Goal: Task Accomplishment & Management: Use online tool/utility

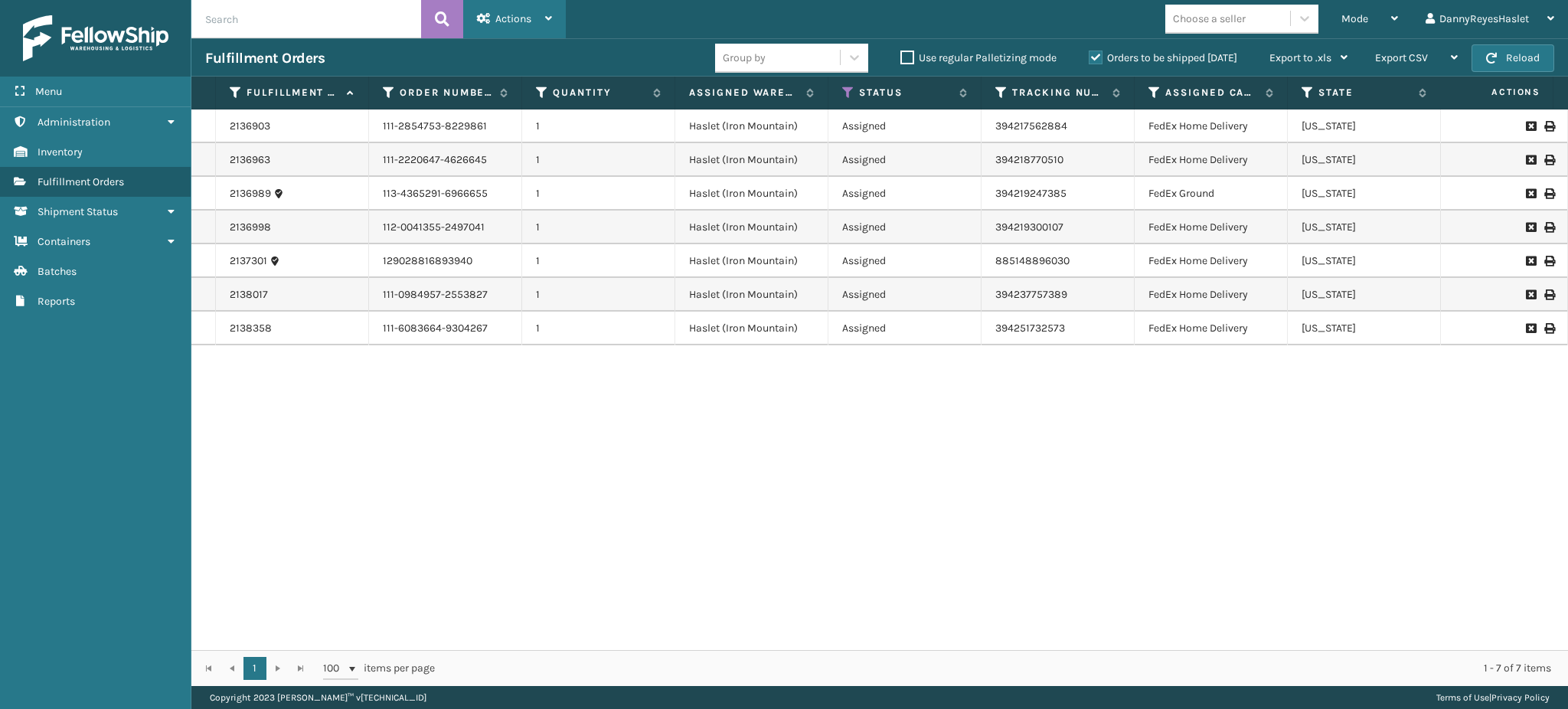
click at [534, 20] on div "Actions" at bounding box center [514, 19] width 75 height 38
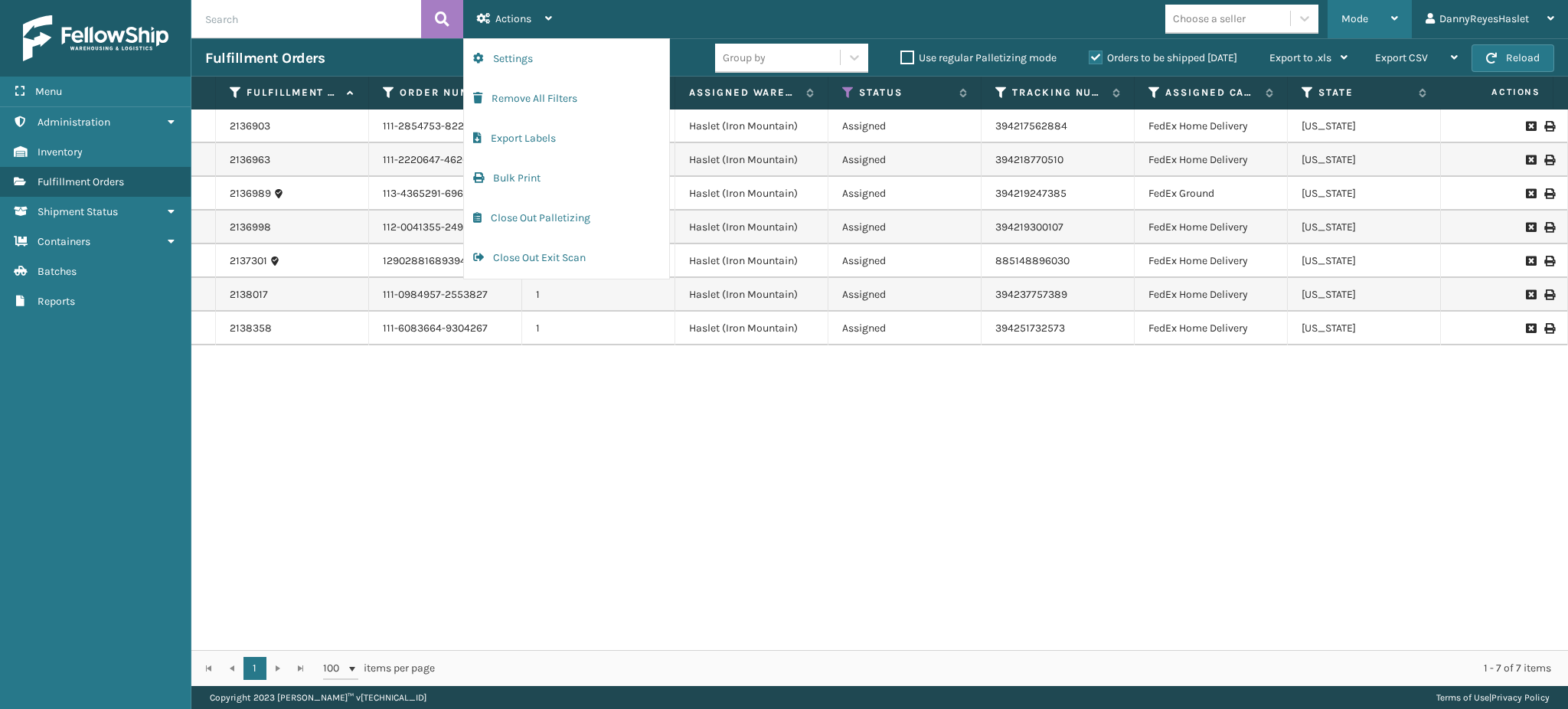
click at [1358, 31] on div "Mode" at bounding box center [1370, 19] width 57 height 38
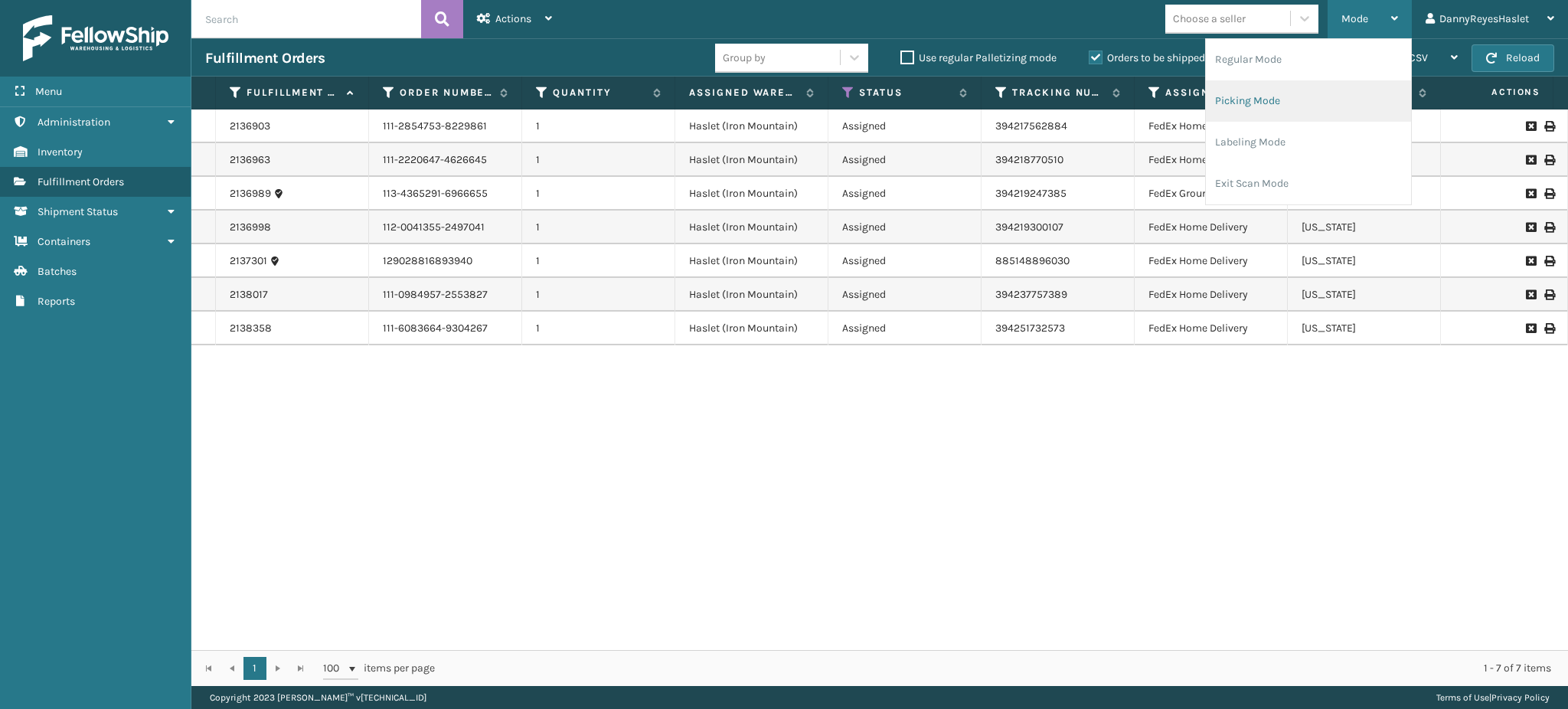
click at [1265, 99] on li "Picking Mode" at bounding box center [1309, 100] width 205 height 41
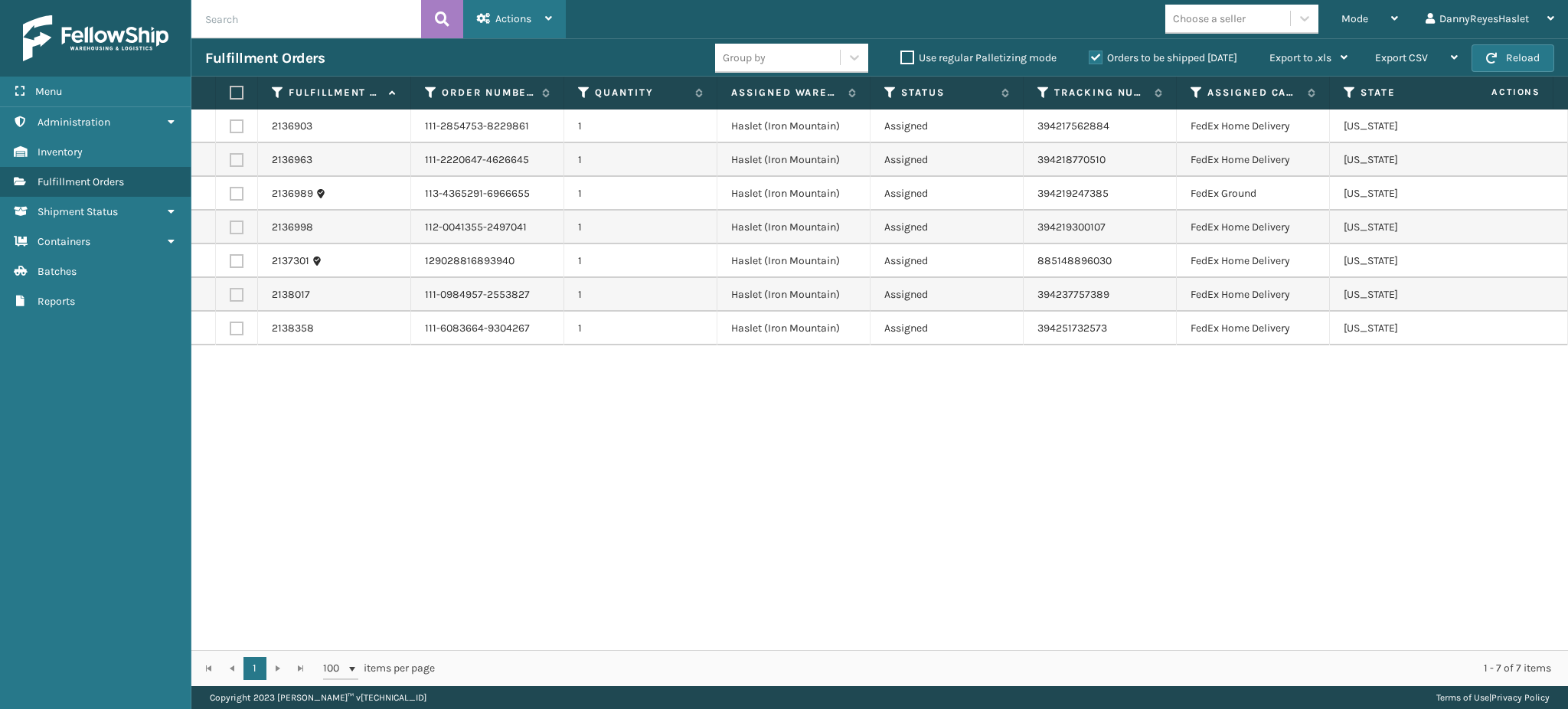
click at [487, 17] on icon at bounding box center [484, 18] width 14 height 11
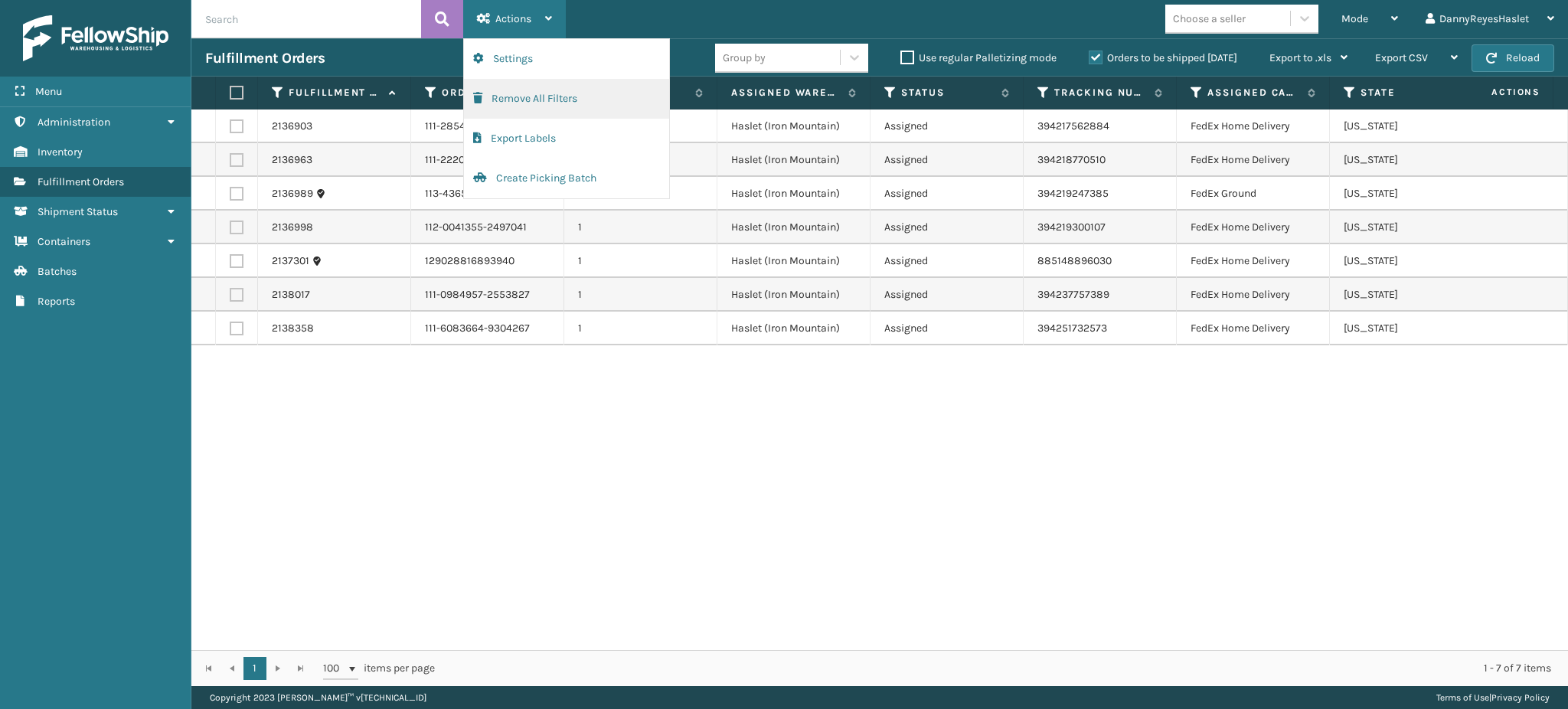
click at [544, 105] on button "Remove All Filters" at bounding box center [567, 98] width 205 height 40
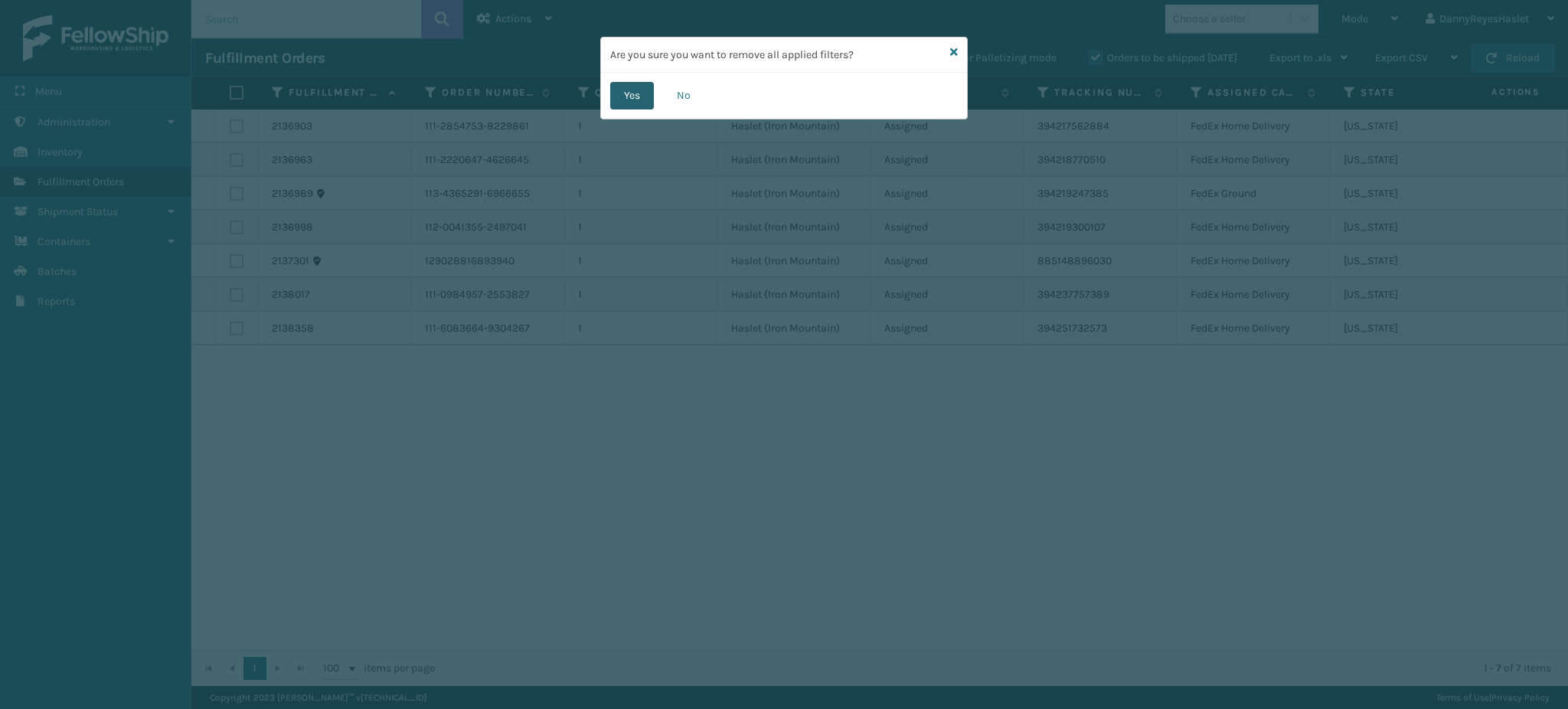
click at [637, 105] on button "Yes" at bounding box center [632, 96] width 44 height 27
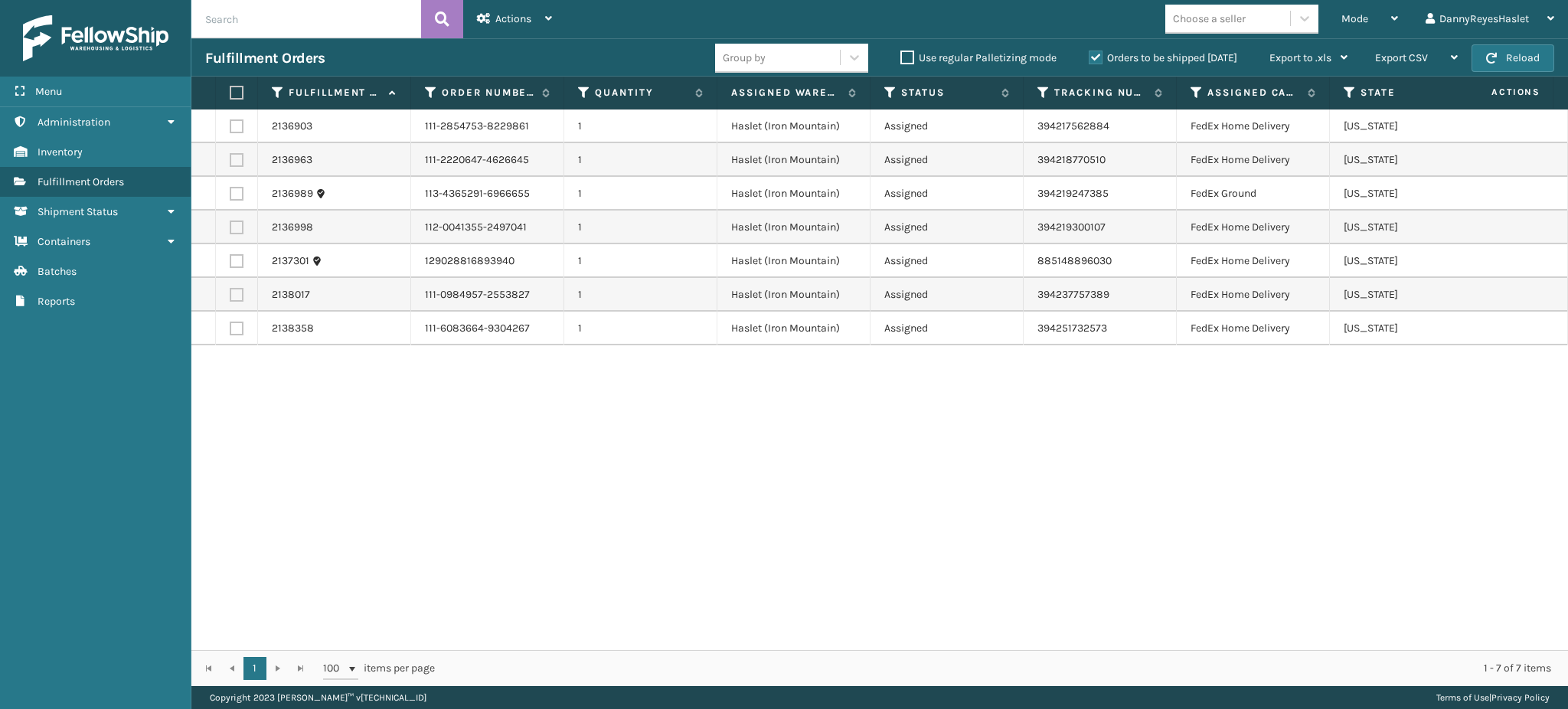
click at [234, 89] on label at bounding box center [234, 93] width 9 height 14
click at [230, 89] on input "checkbox" at bounding box center [230, 93] width 1 height 10
checkbox input "true"
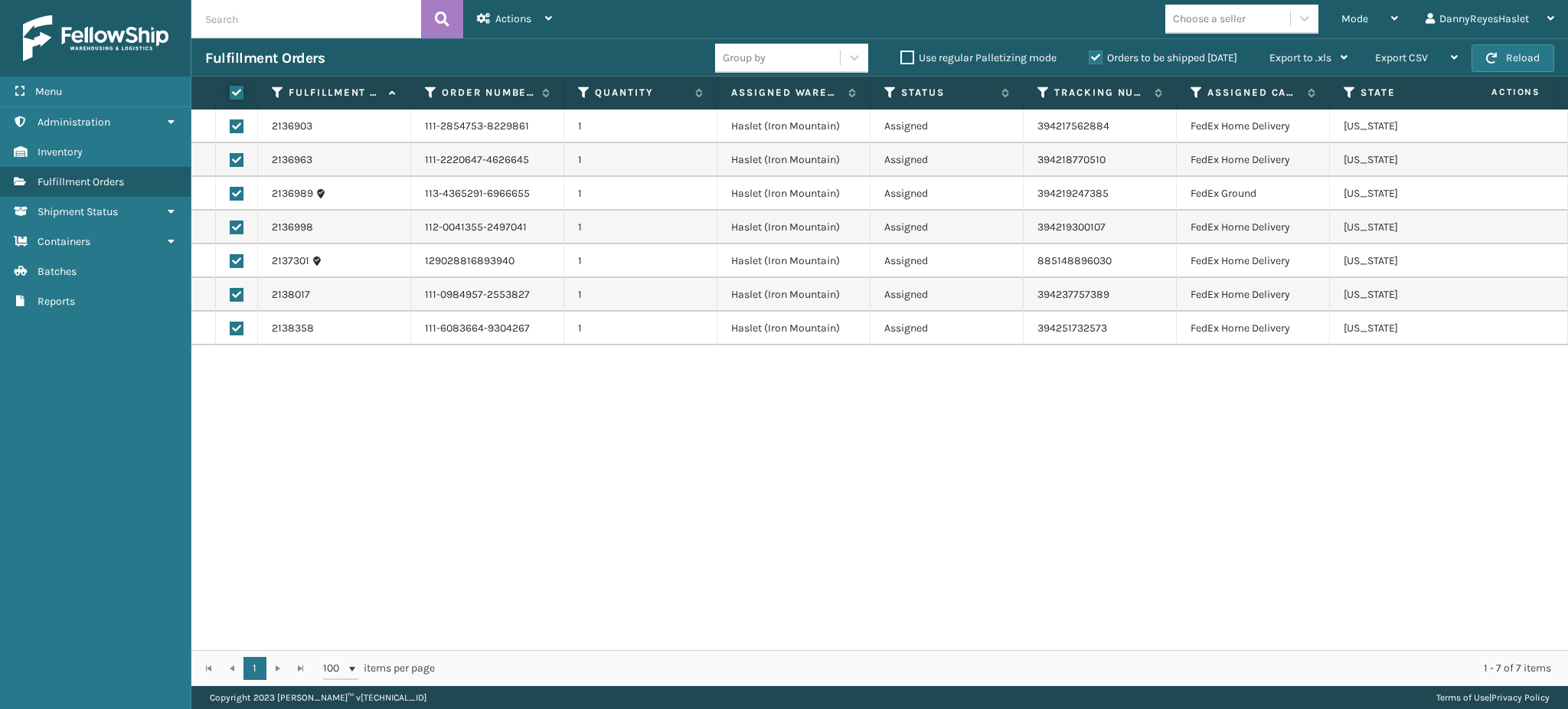
checkbox input "true"
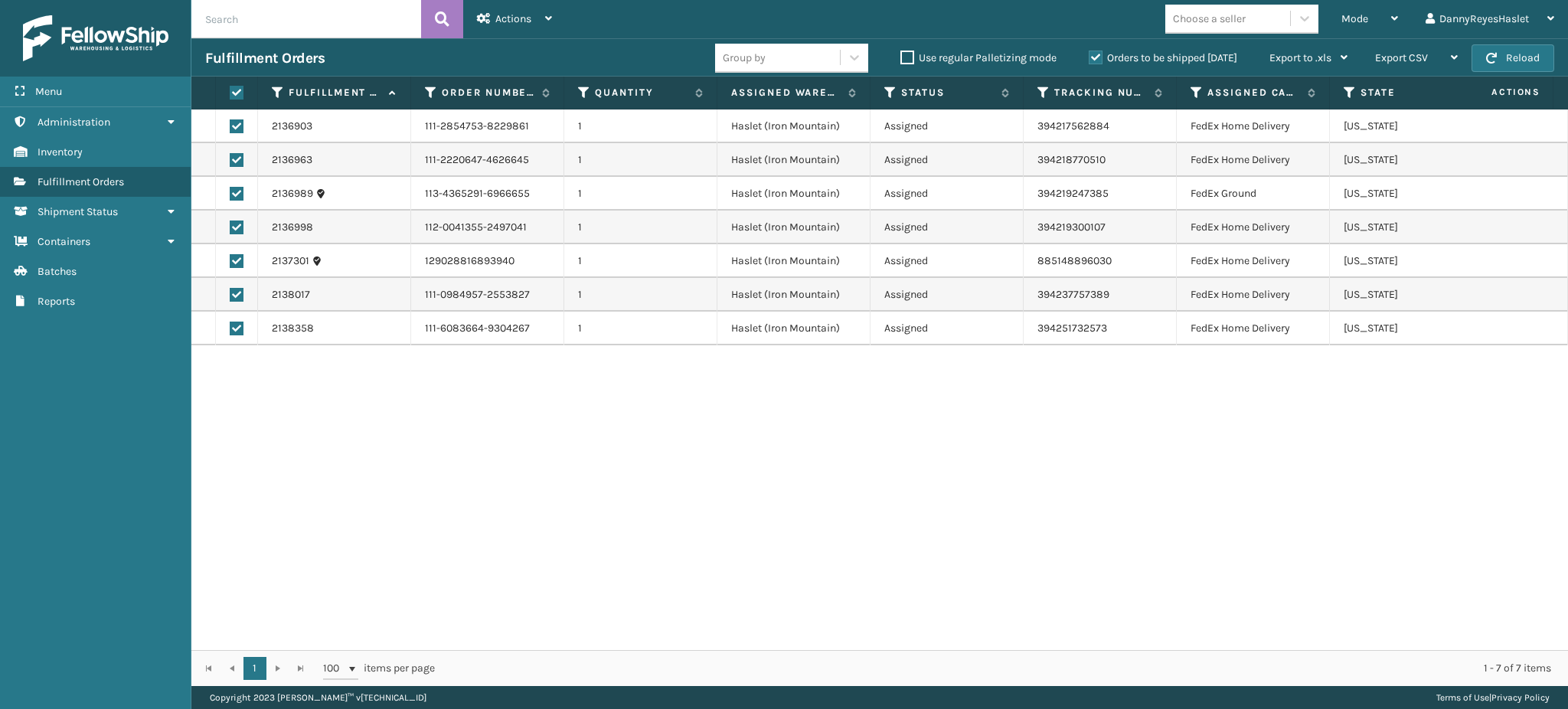
drag, startPoint x: 385, startPoint y: 417, endPoint x: 440, endPoint y: 462, distance: 71.1
click at [440, 462] on div "2136903 111-2854753-8229861 1 Haslet ([GEOGRAPHIC_DATA]) Assigned 394217562884 …" at bounding box center [880, 379] width 1377 height 540
click at [236, 91] on label at bounding box center [234, 93] width 9 height 14
click at [230, 91] on input "checkbox" at bounding box center [230, 93] width 1 height 10
checkbox input "false"
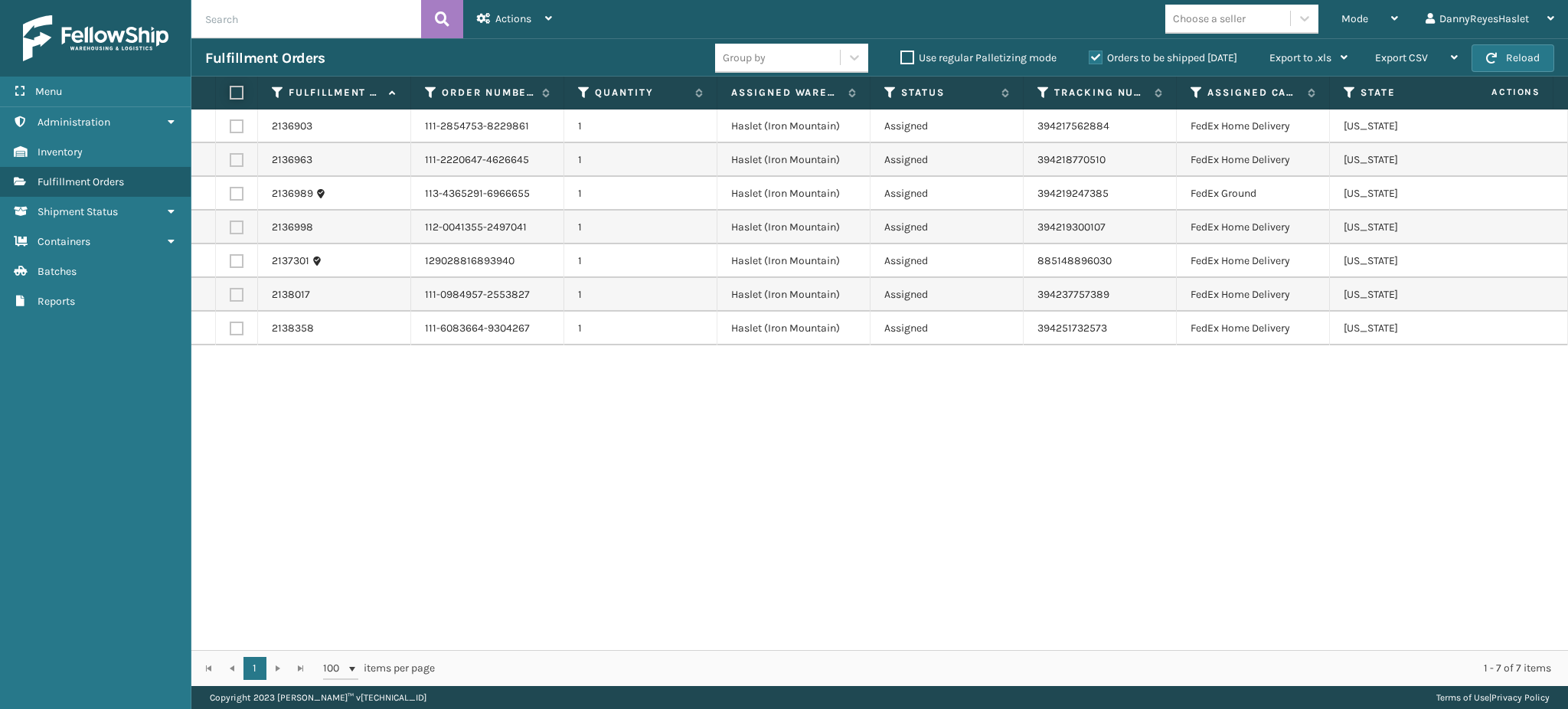
checkbox input "false"
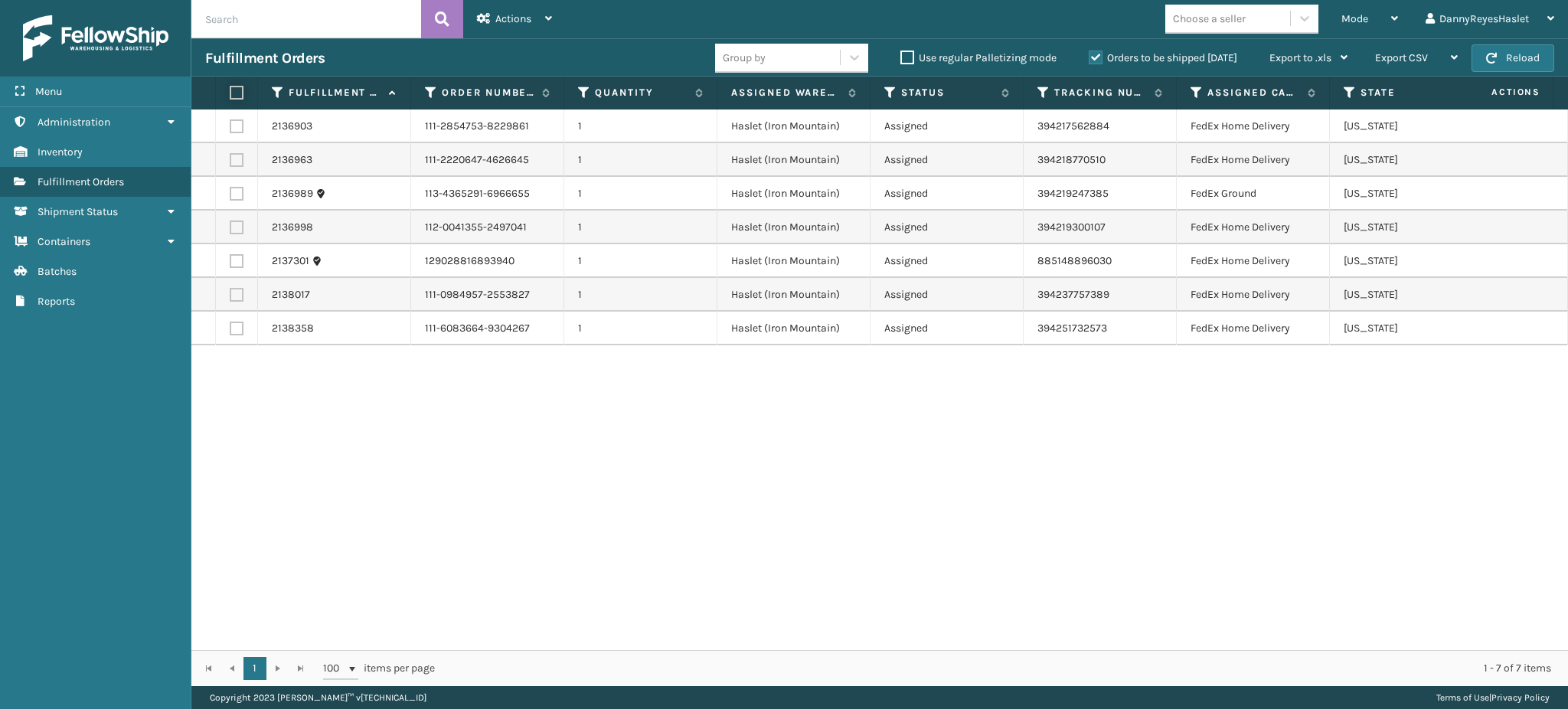
checkbox input "false"
click at [1357, 25] on div "Mode" at bounding box center [1370, 19] width 57 height 38
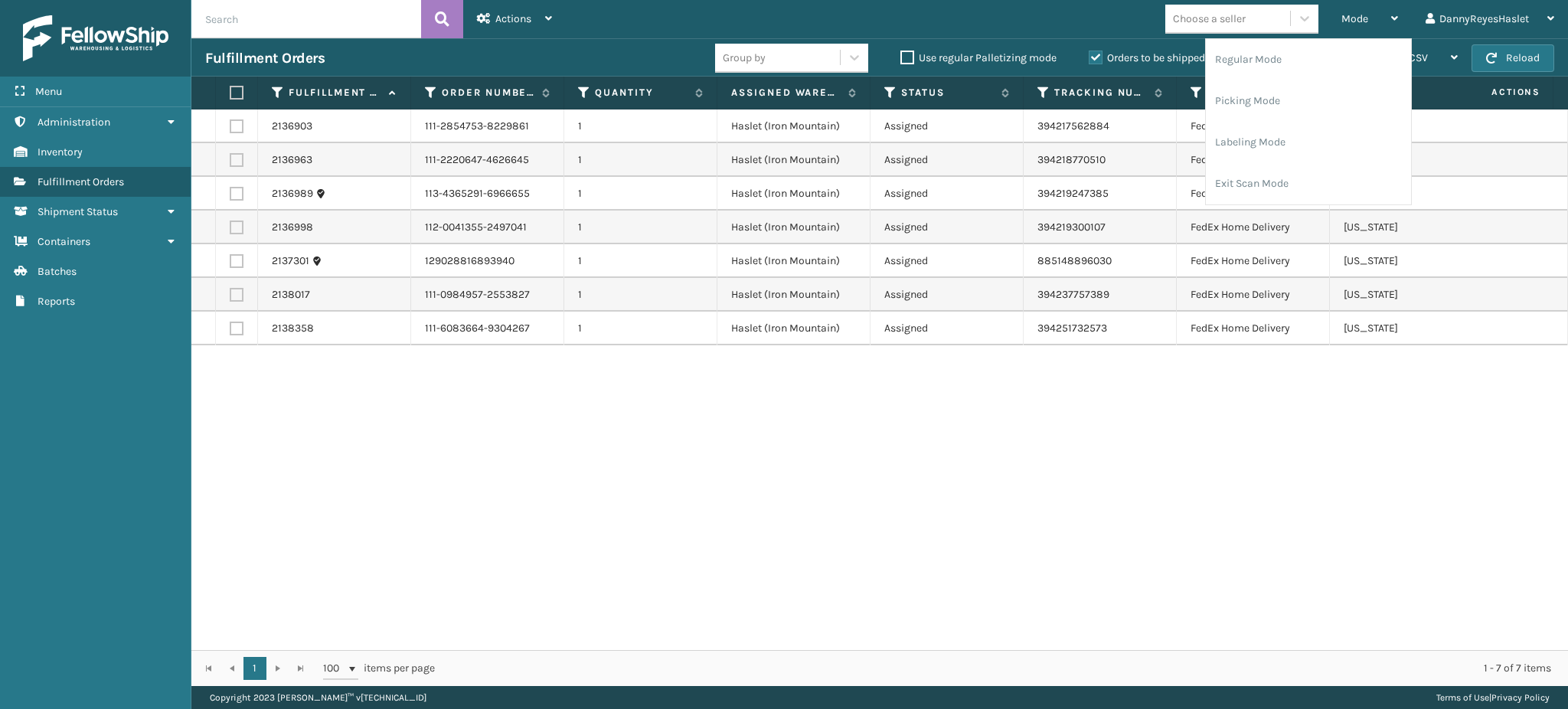
click at [619, 38] on div "Fulfillment Orders Group by Use regular Palletizing mode Orders to be shipped […" at bounding box center [880, 57] width 1377 height 38
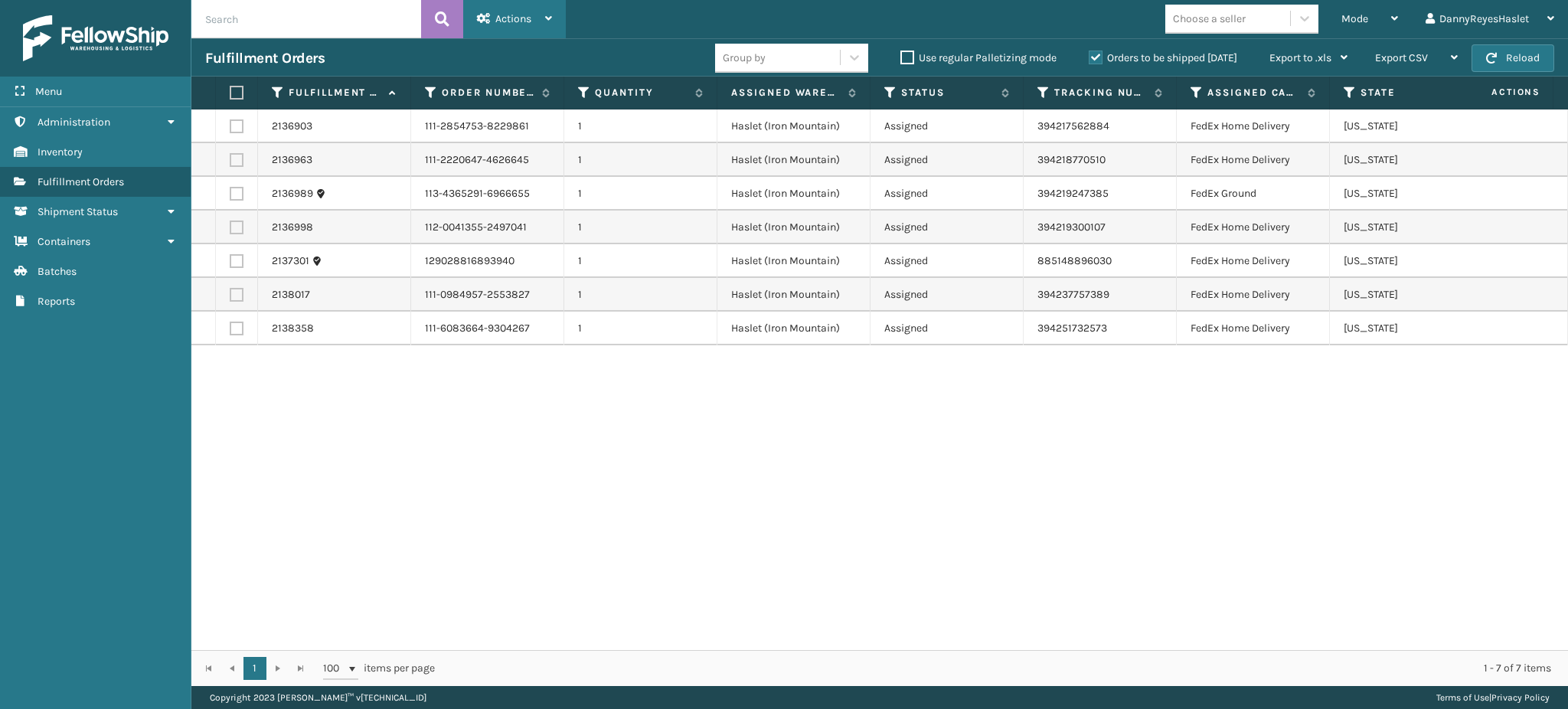
click at [519, 20] on span "Actions" at bounding box center [513, 19] width 36 height 13
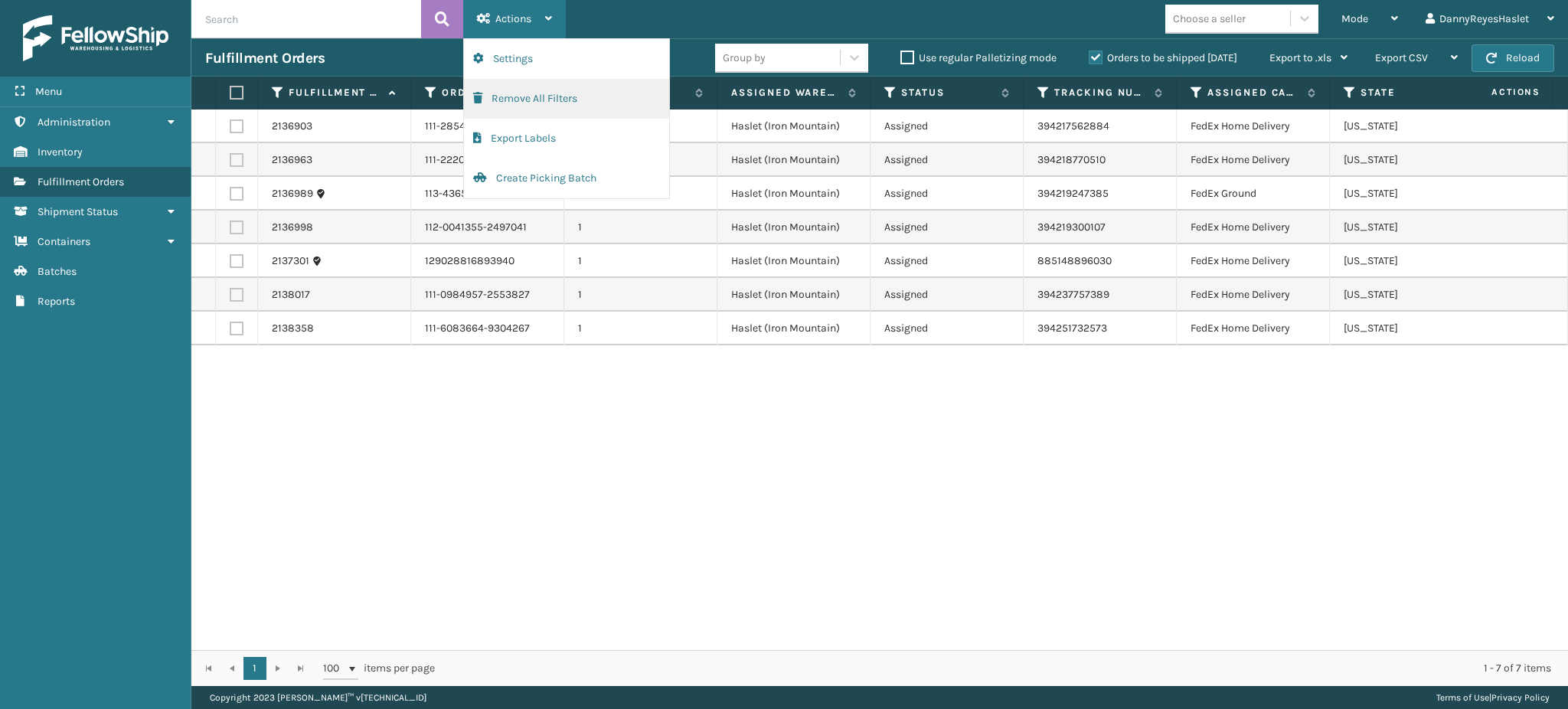
click at [528, 98] on button "Remove All Filters" at bounding box center [567, 98] width 205 height 40
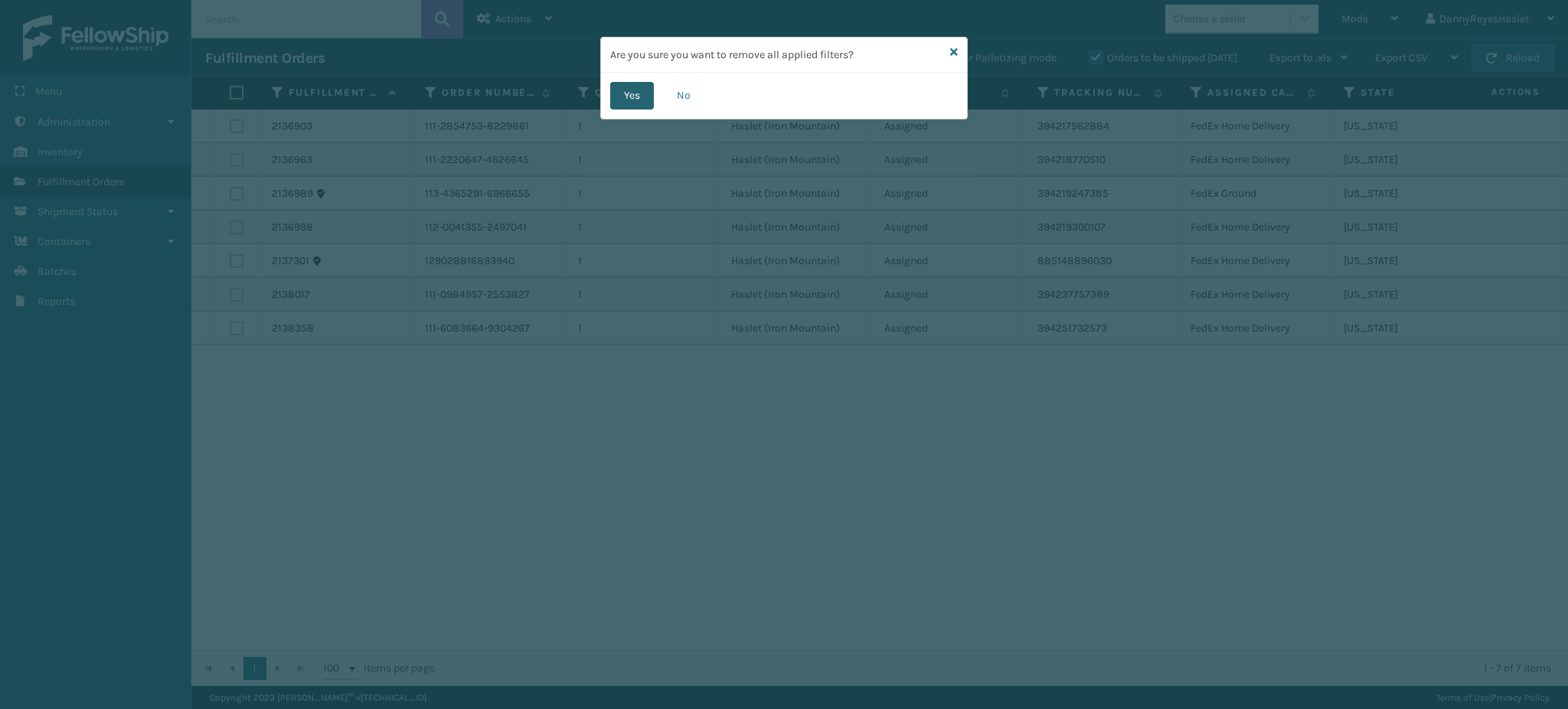
click at [631, 96] on button "Yes" at bounding box center [632, 96] width 44 height 27
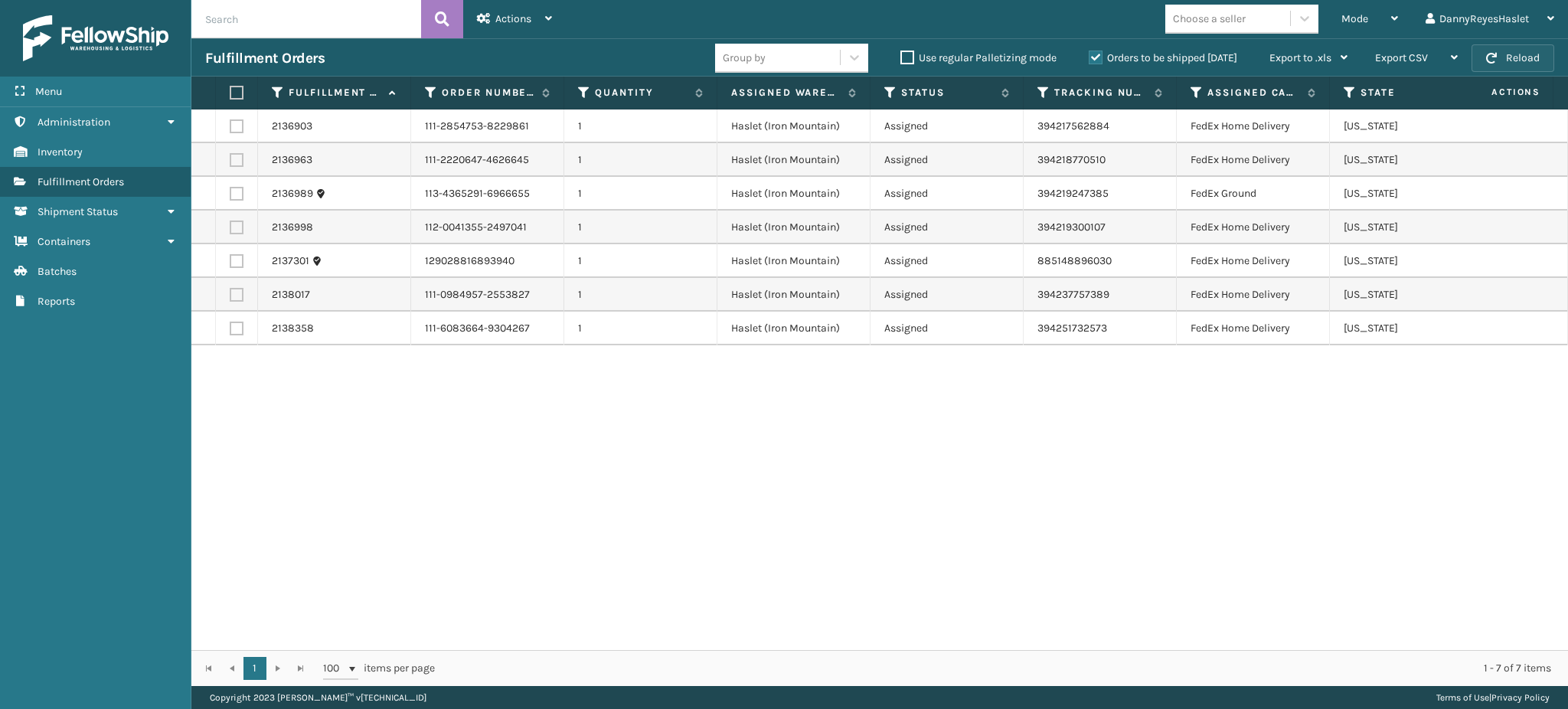
click at [1487, 53] on span "button" at bounding box center [1491, 58] width 11 height 11
click at [233, 93] on label at bounding box center [234, 93] width 9 height 14
click at [230, 93] on input "checkbox" at bounding box center [230, 93] width 1 height 10
checkbox input "true"
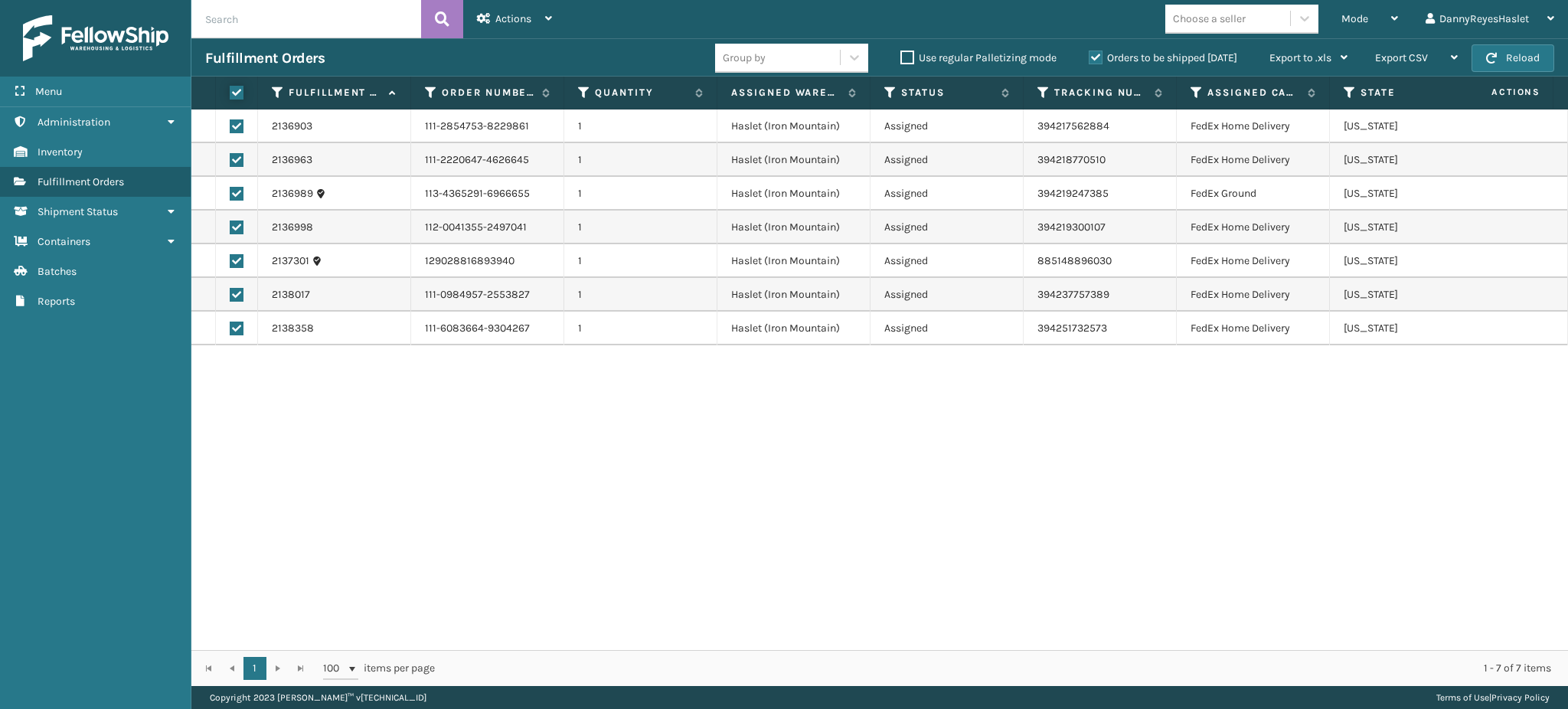
checkbox input "true"
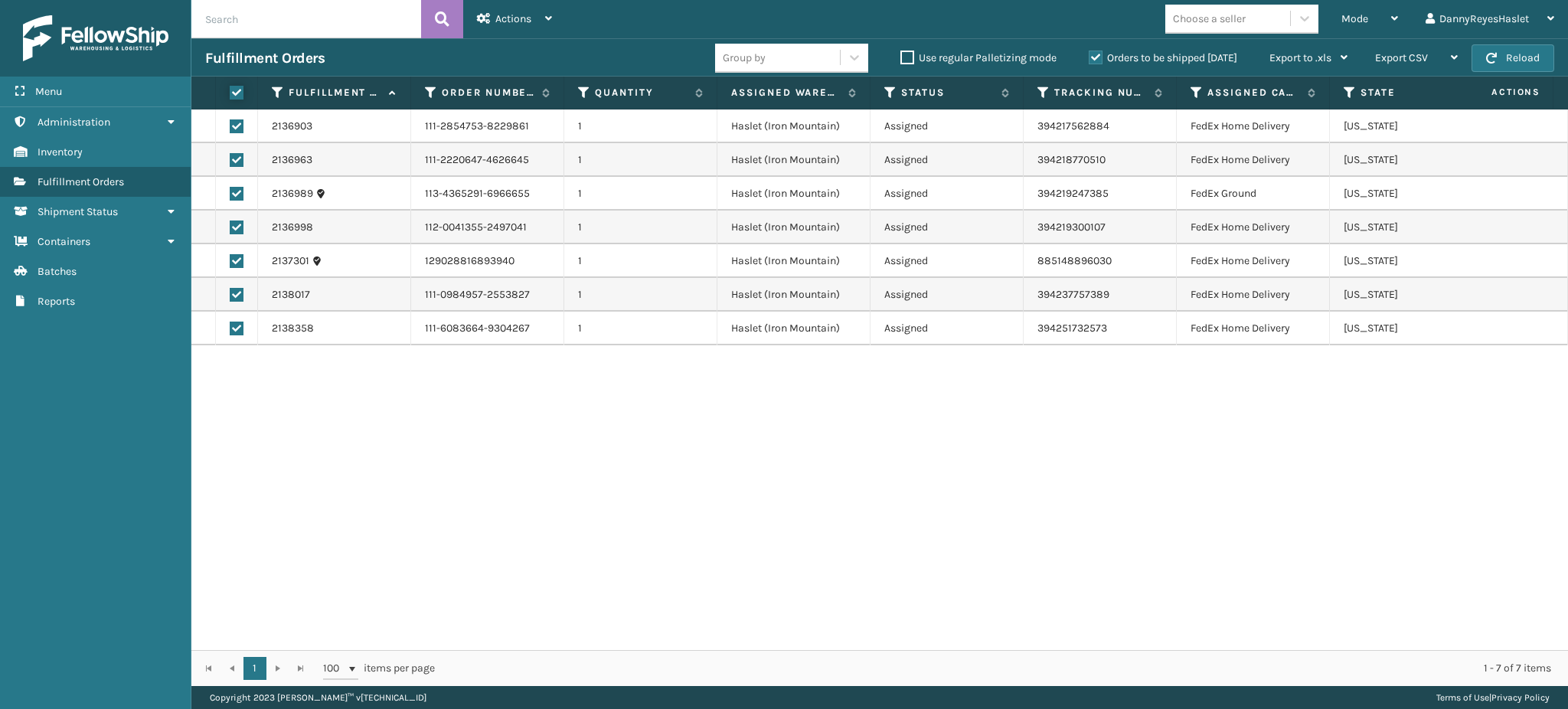
checkbox input "true"
click at [506, 10] on div "Actions" at bounding box center [514, 19] width 75 height 38
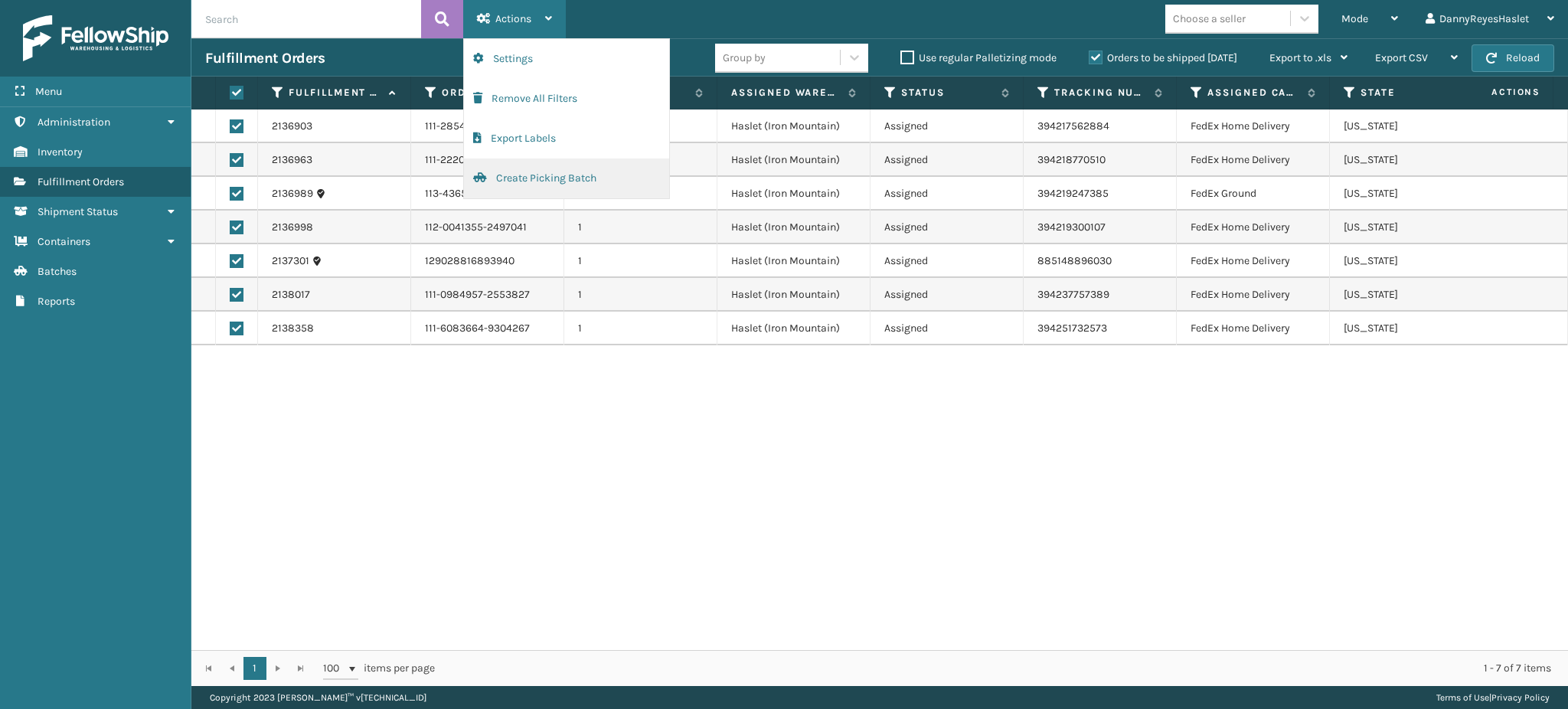
click at [533, 183] on button "Create Picking Batch" at bounding box center [567, 178] width 205 height 40
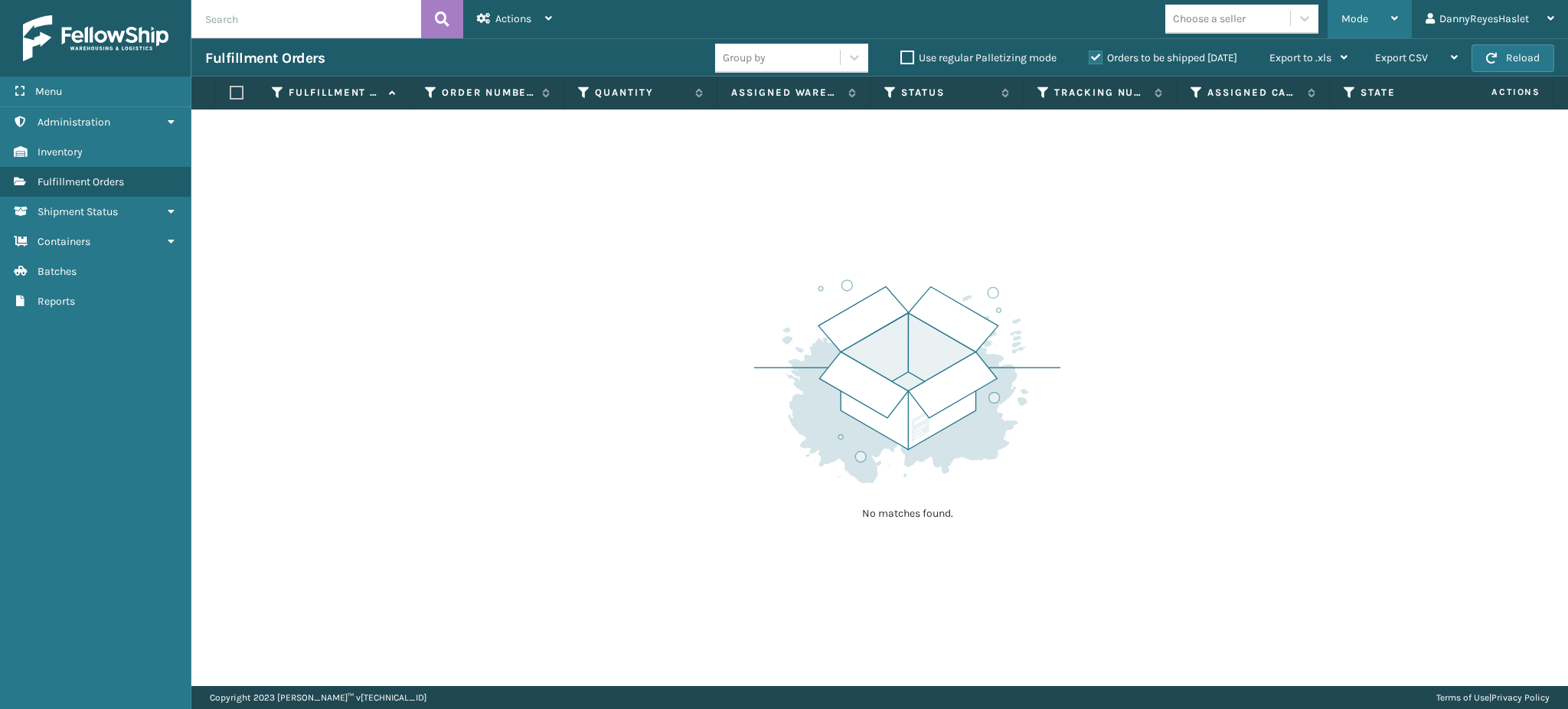
click at [1347, 5] on div "Mode" at bounding box center [1370, 19] width 57 height 38
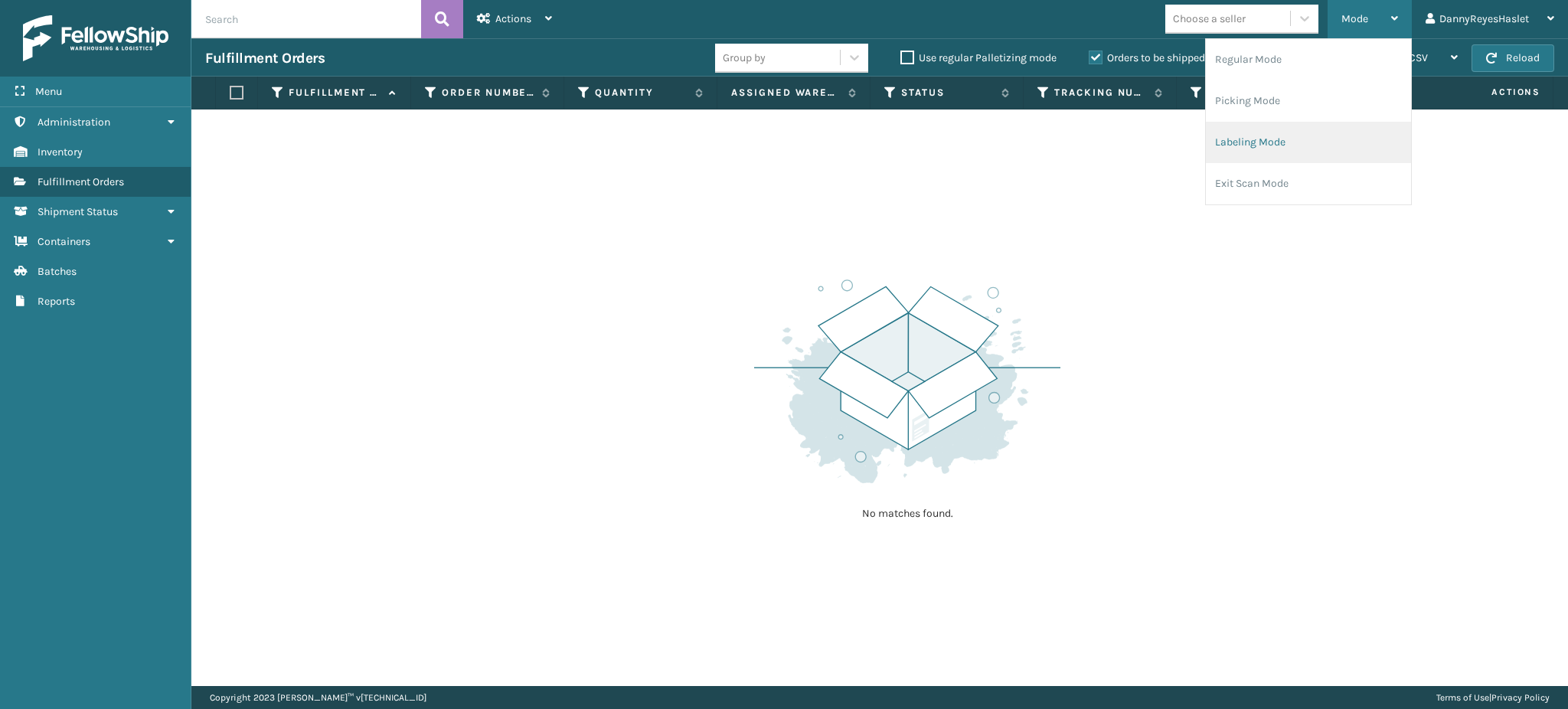
click at [1226, 151] on li "Labeling Mode" at bounding box center [1309, 142] width 205 height 41
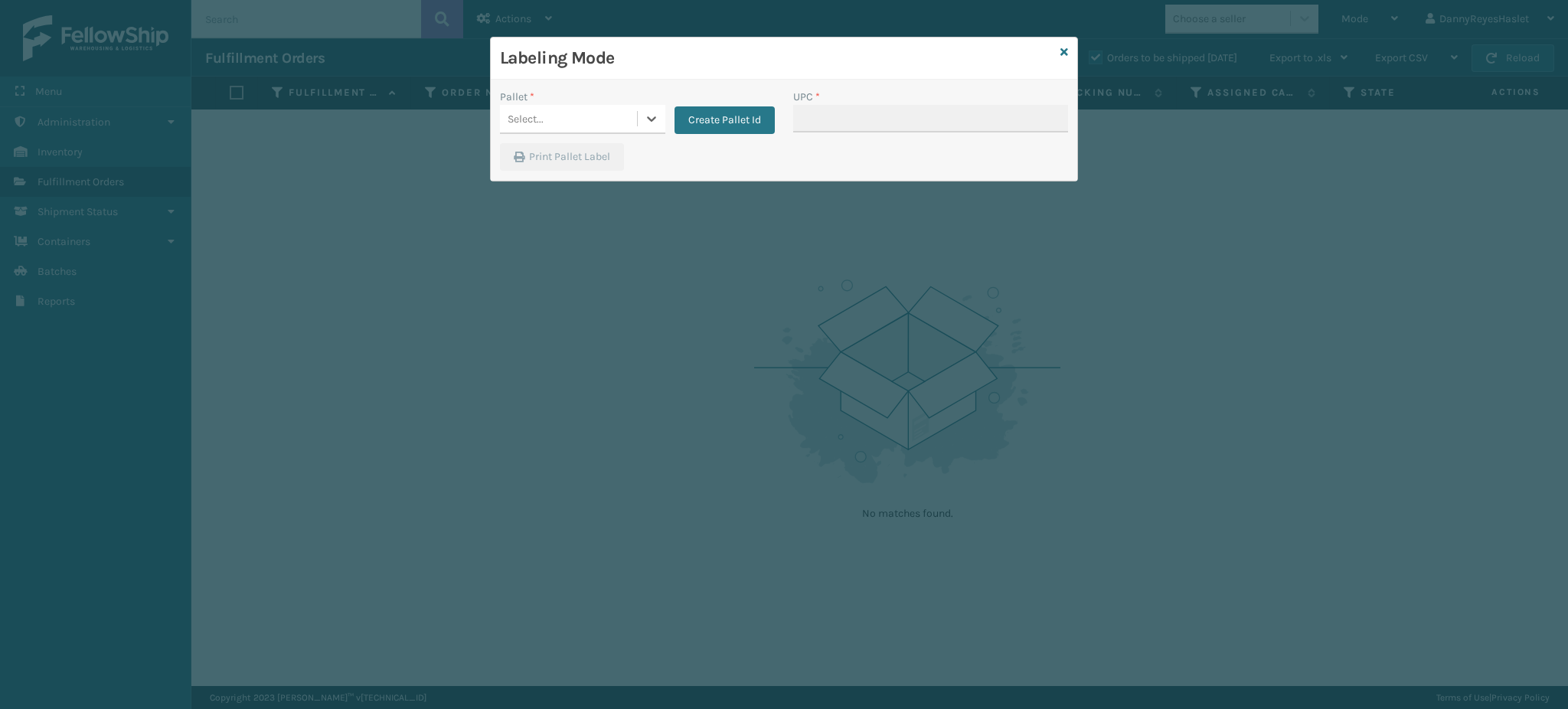
click at [623, 123] on div "Select..." at bounding box center [568, 119] width 137 height 25
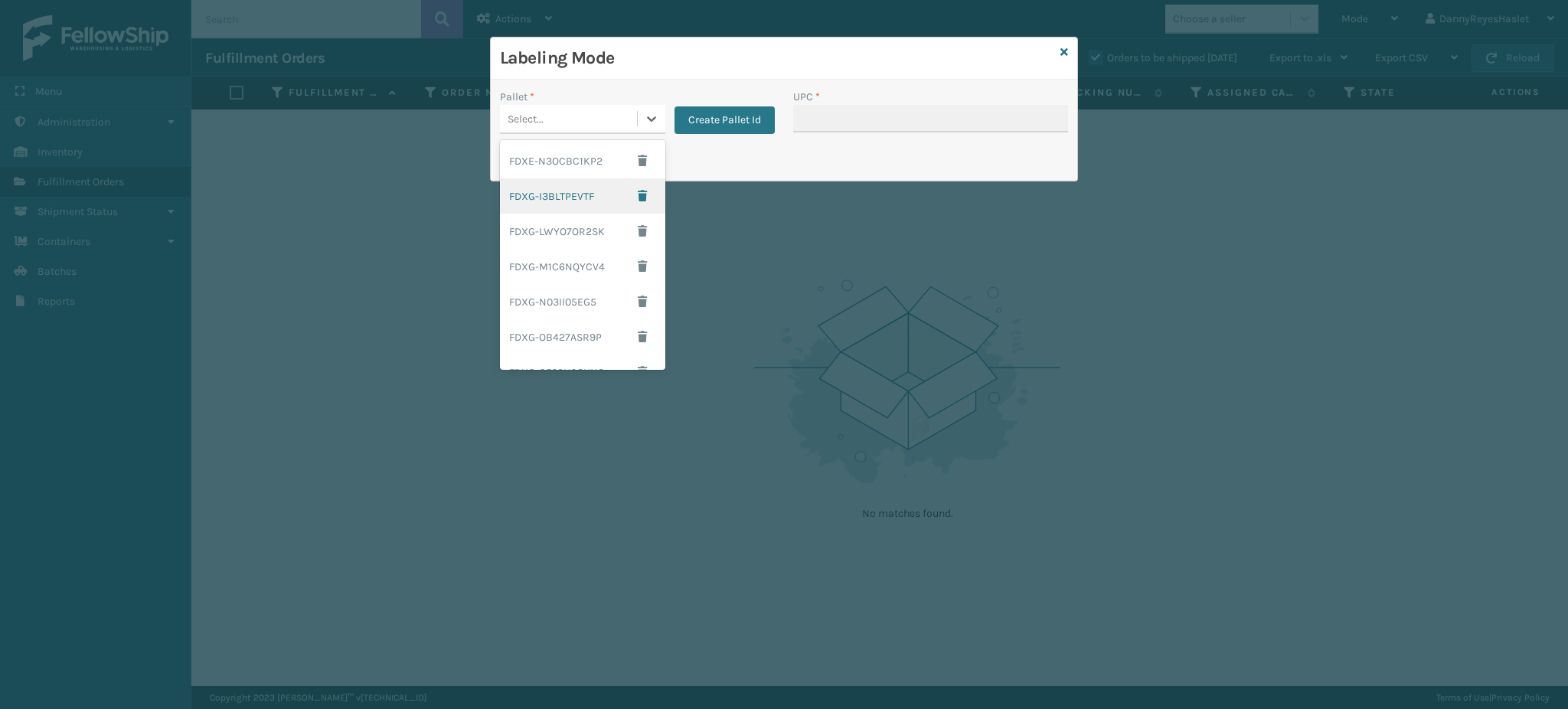
click at [566, 198] on div "FDXG-I3BLTPEVTF" at bounding box center [583, 196] width 166 height 35
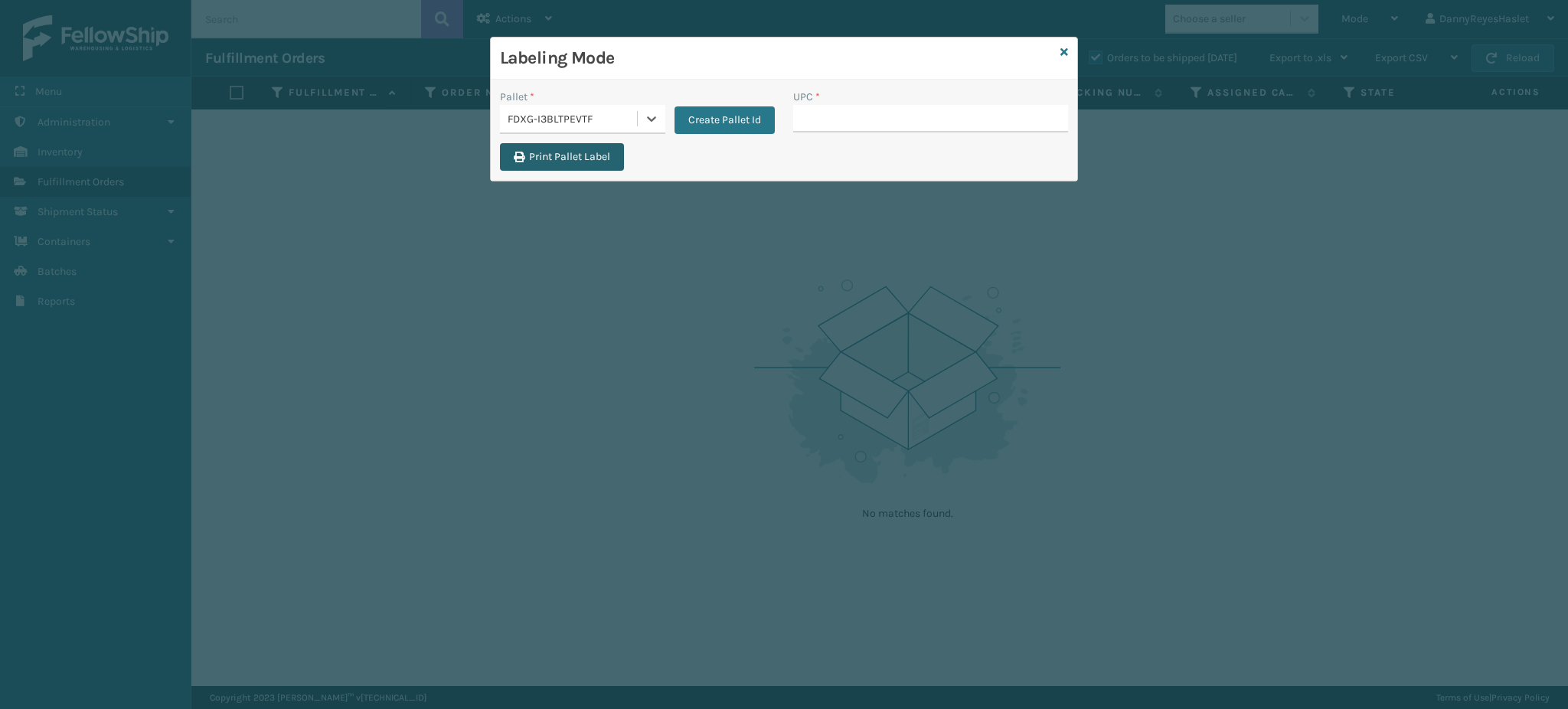
click at [576, 165] on button "Print Pallet Label" at bounding box center [562, 157] width 124 height 27
click at [990, 120] on input "UPC *" at bounding box center [931, 119] width 275 height 27
type input "840"
type input "8409851"
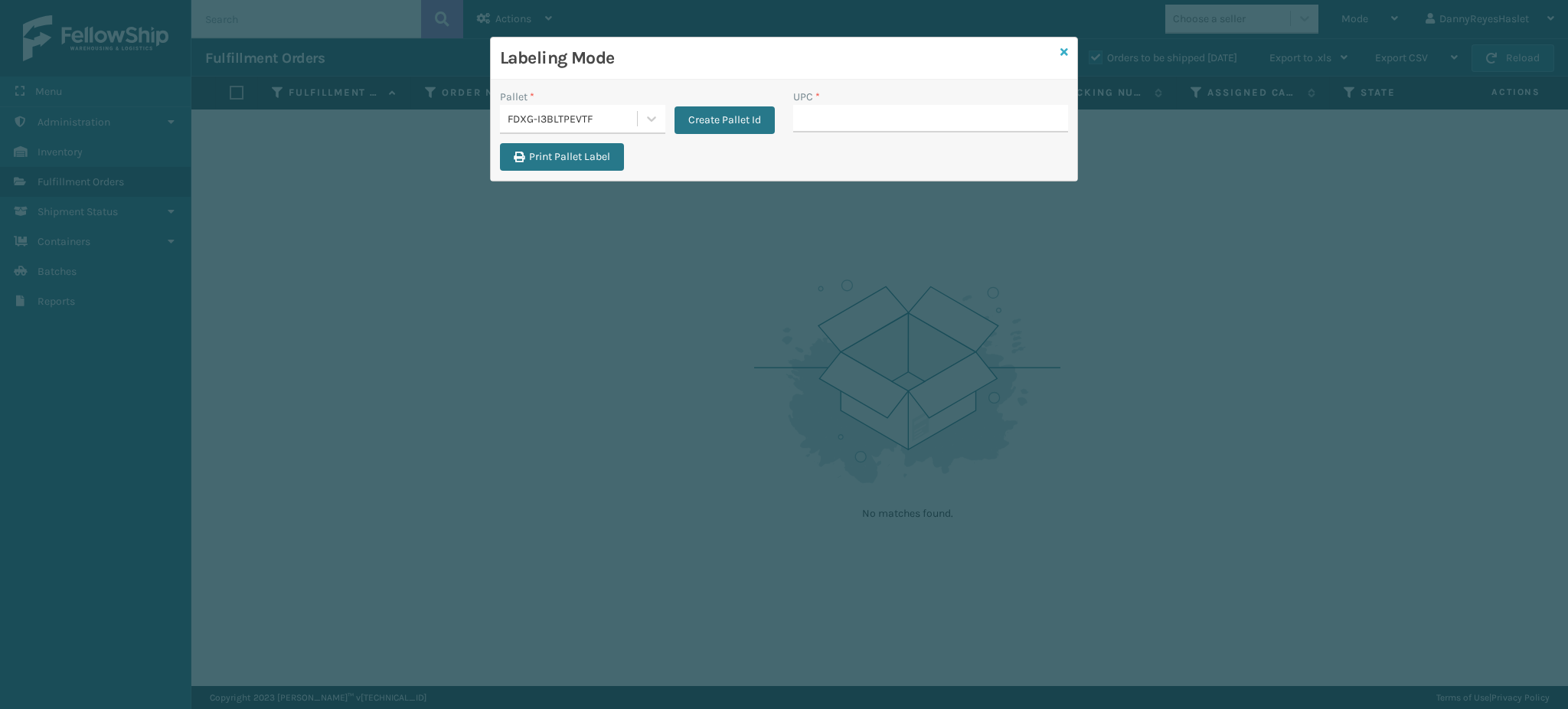
click at [1064, 45] on link at bounding box center [1065, 53] width 8 height 16
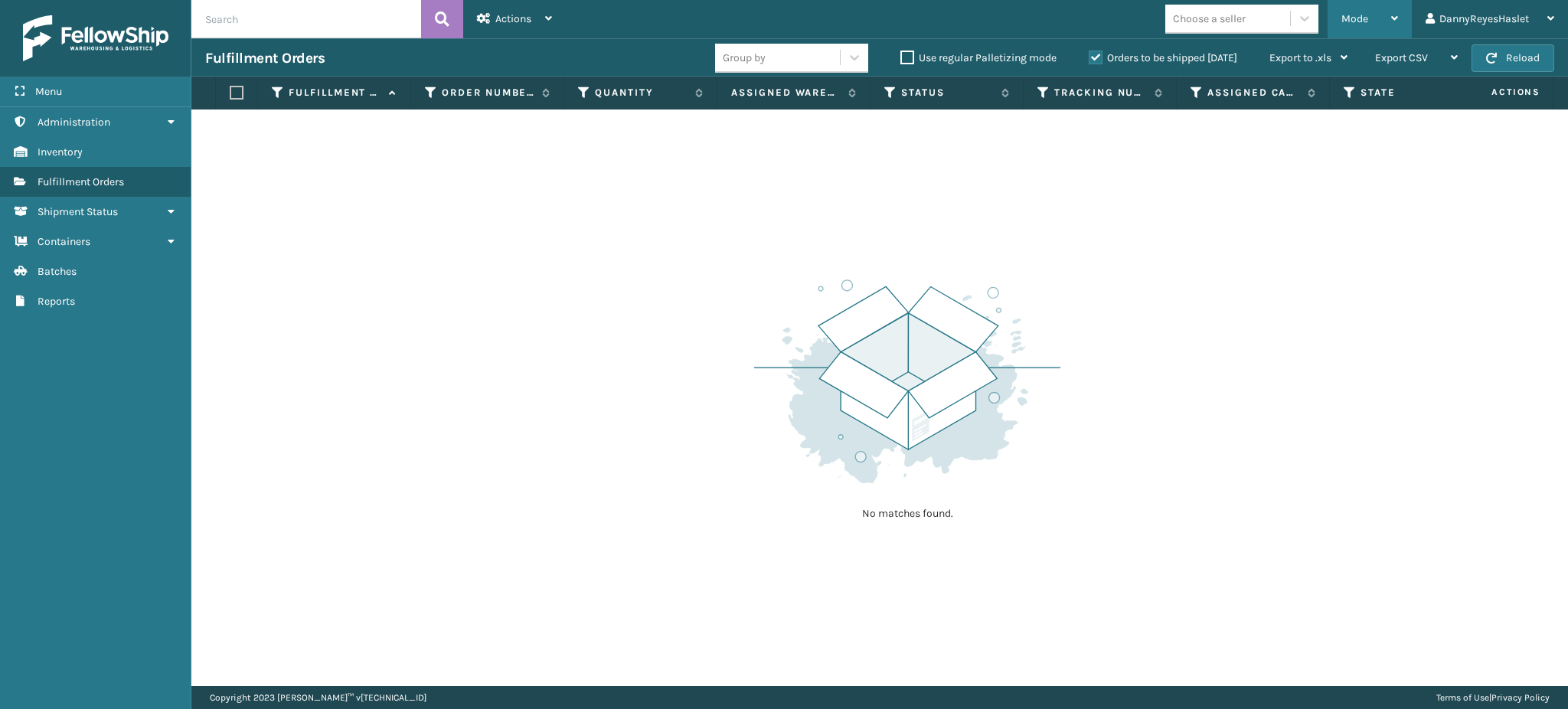
click at [1368, 22] on div "Mode" at bounding box center [1370, 19] width 57 height 38
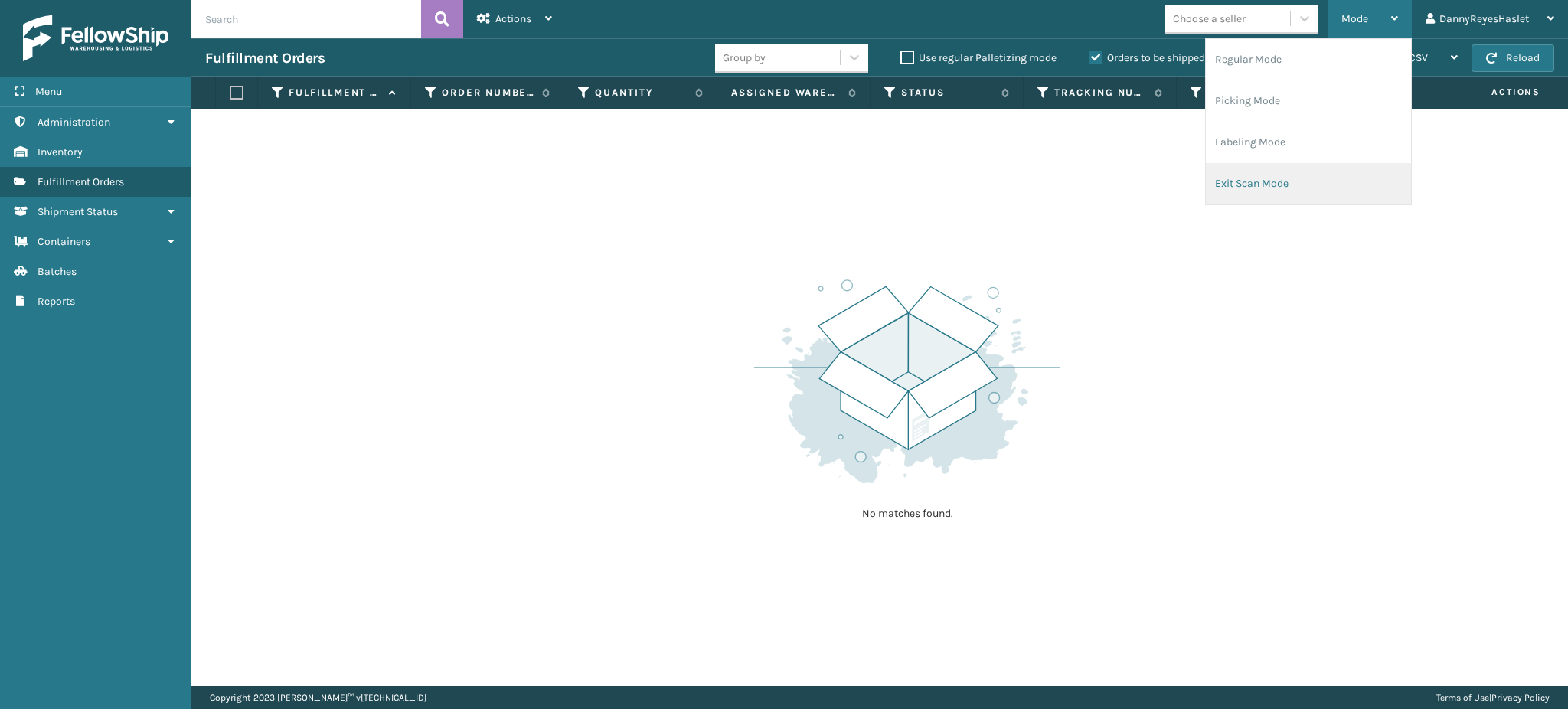
click at [1234, 194] on li "Exit Scan Mode" at bounding box center [1309, 183] width 205 height 41
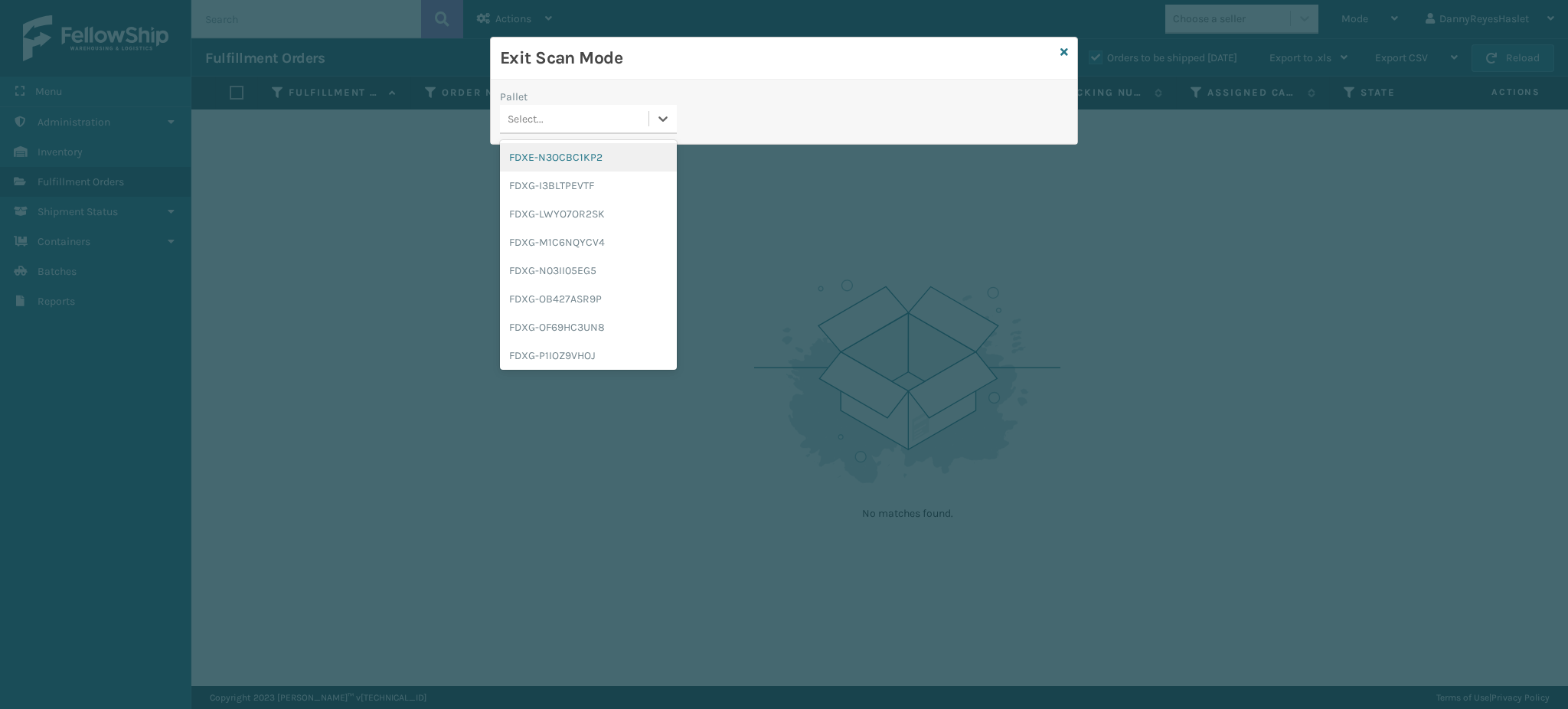
click at [605, 122] on div "Select..." at bounding box center [574, 119] width 148 height 25
click at [520, 188] on div "FDXG-I3BLTPEVTF" at bounding box center [588, 185] width 176 height 28
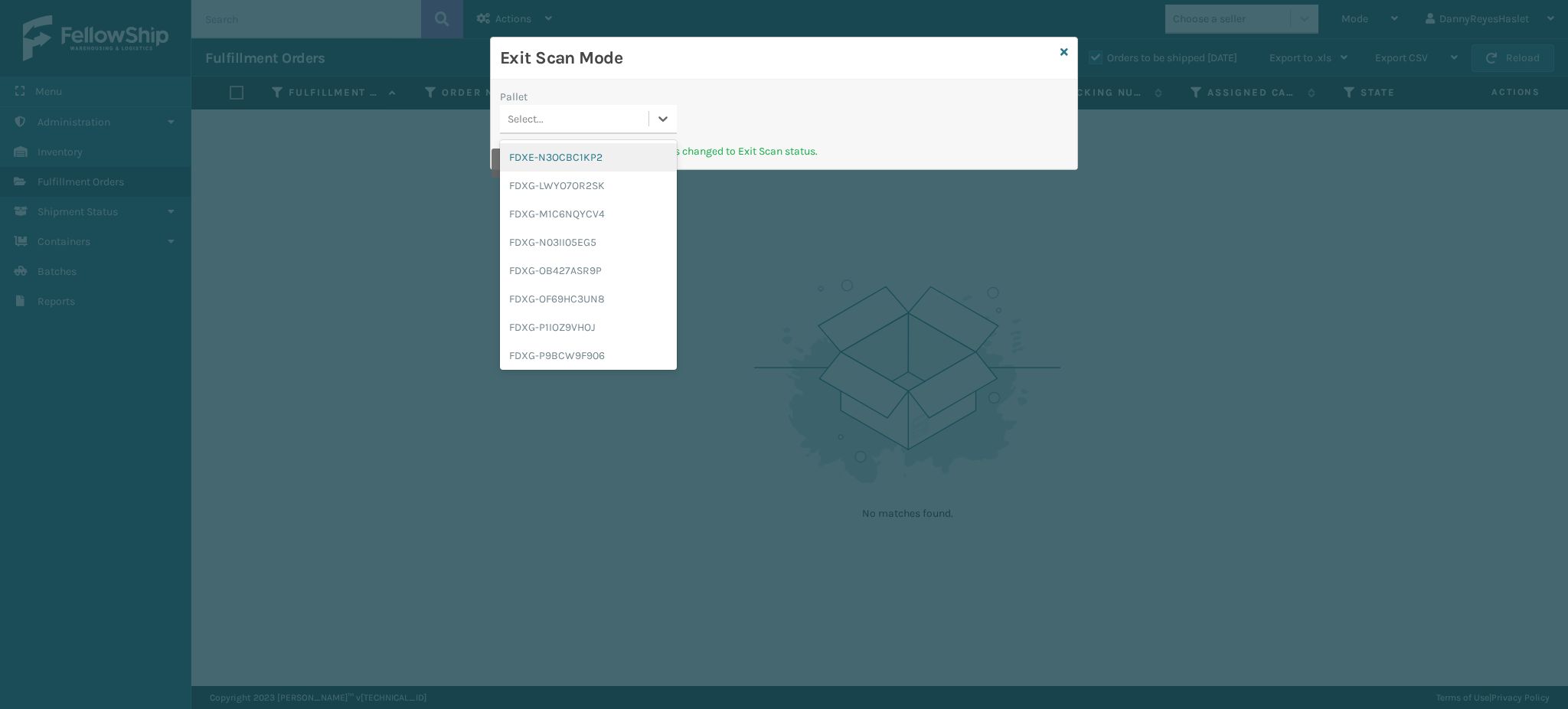
click at [529, 118] on div "Select..." at bounding box center [526, 119] width 36 height 16
click at [841, 258] on div "Exit Scan Mode Pallet option FDXE-N3OCBC1KP2 focused, 1 of 25. 25 results avail…" at bounding box center [784, 354] width 1568 height 709
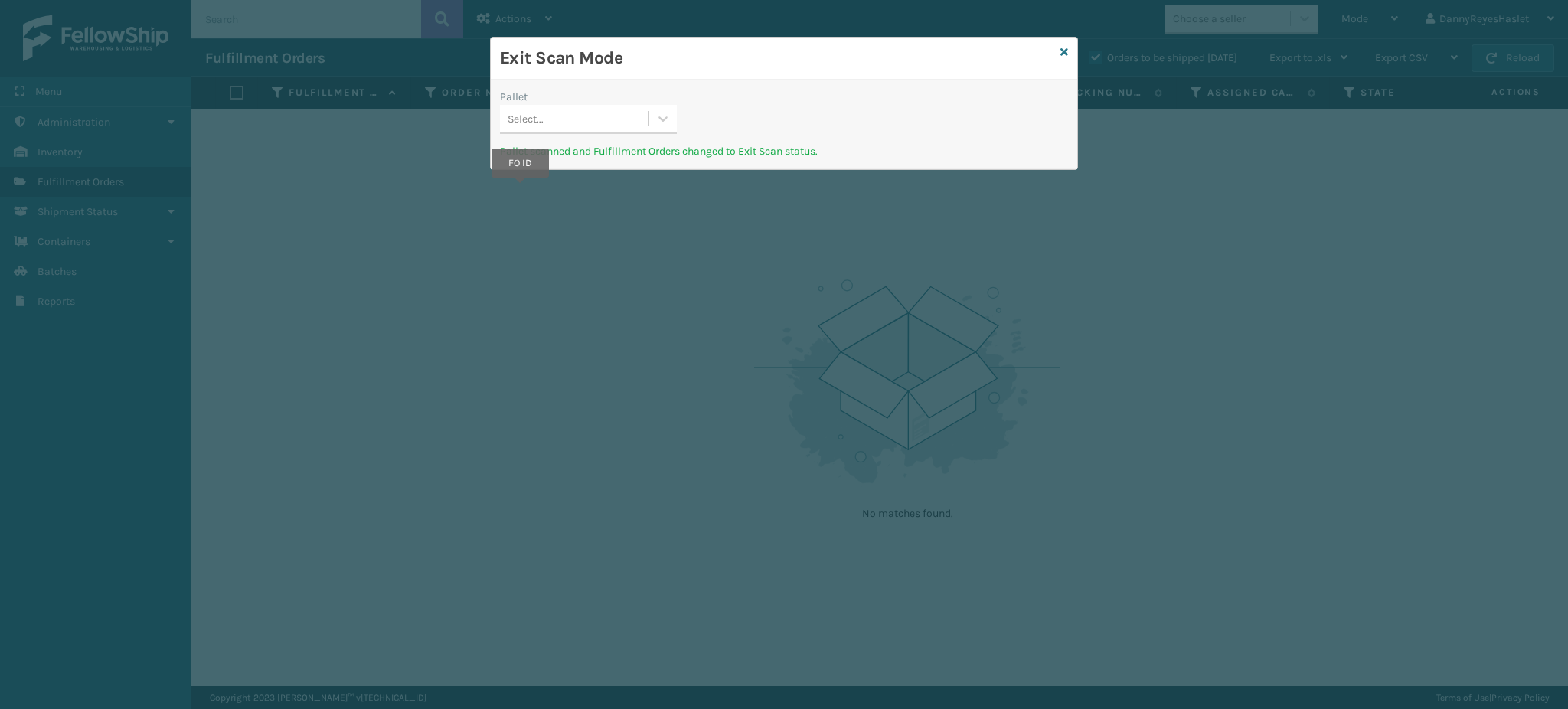
click at [764, 107] on div "Pallet Select..." at bounding box center [784, 116] width 587 height 55
click at [1065, 54] on icon at bounding box center [1065, 52] width 8 height 11
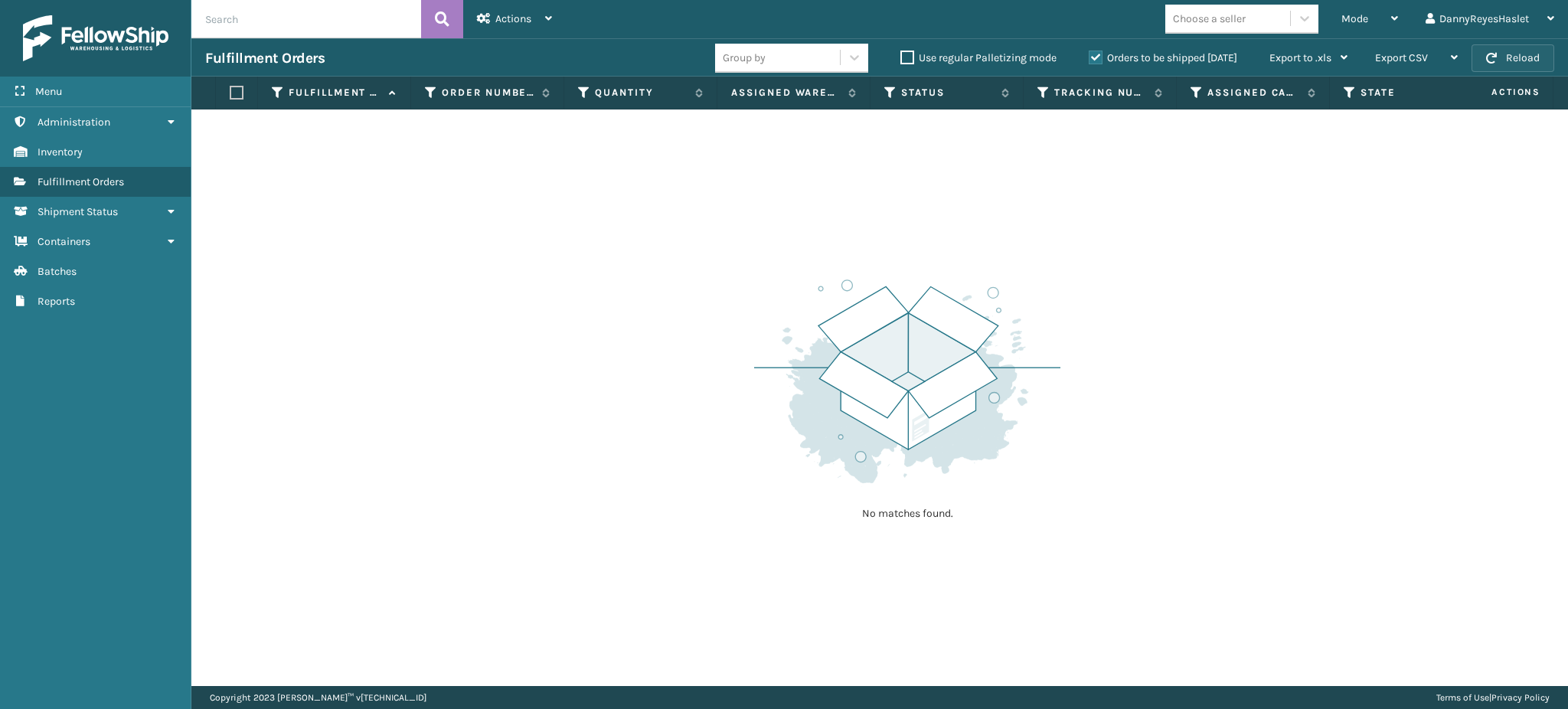
click at [1506, 64] on button "Reload" at bounding box center [1512, 59] width 83 height 27
click at [1377, 8] on div "Mode" at bounding box center [1370, 19] width 57 height 38
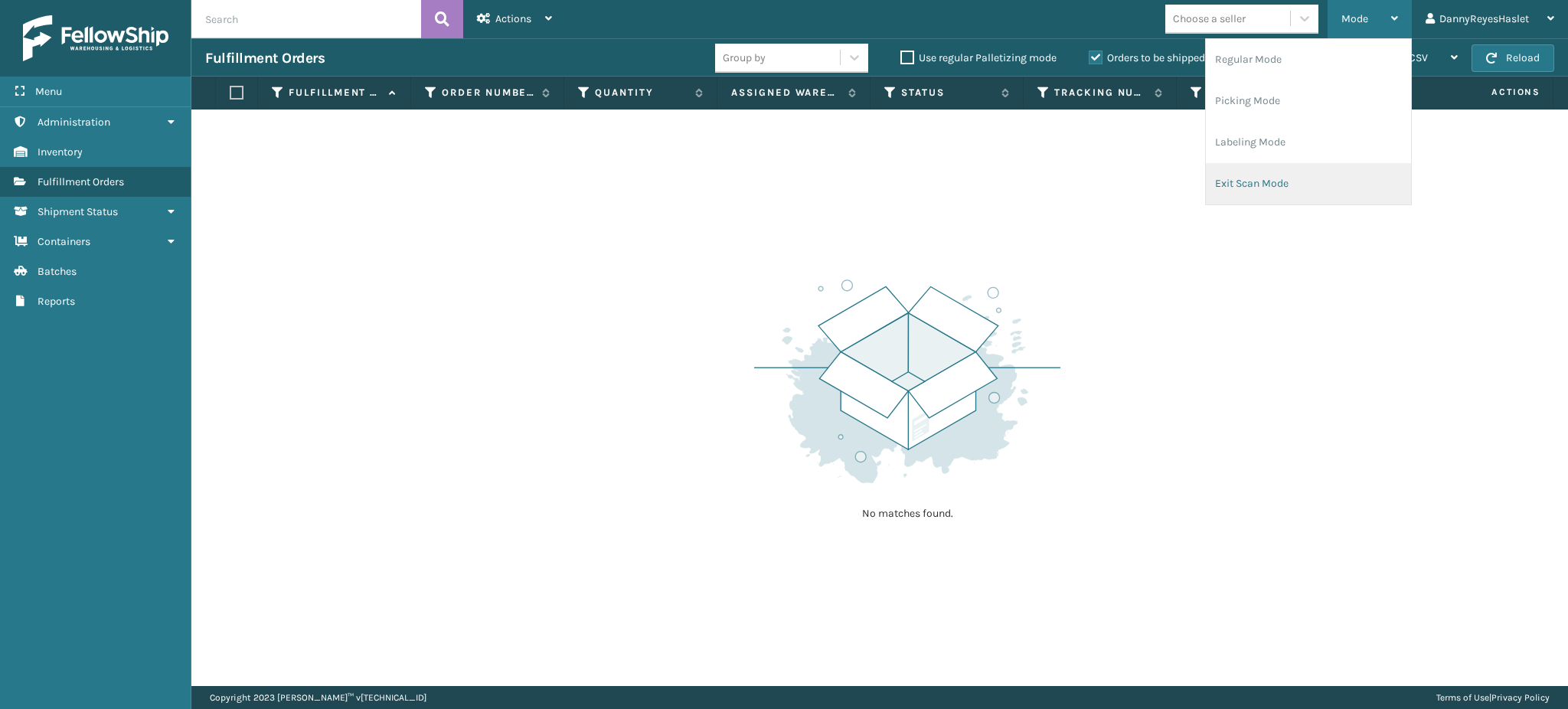
click at [1282, 173] on li "Exit Scan Mode" at bounding box center [1309, 183] width 205 height 41
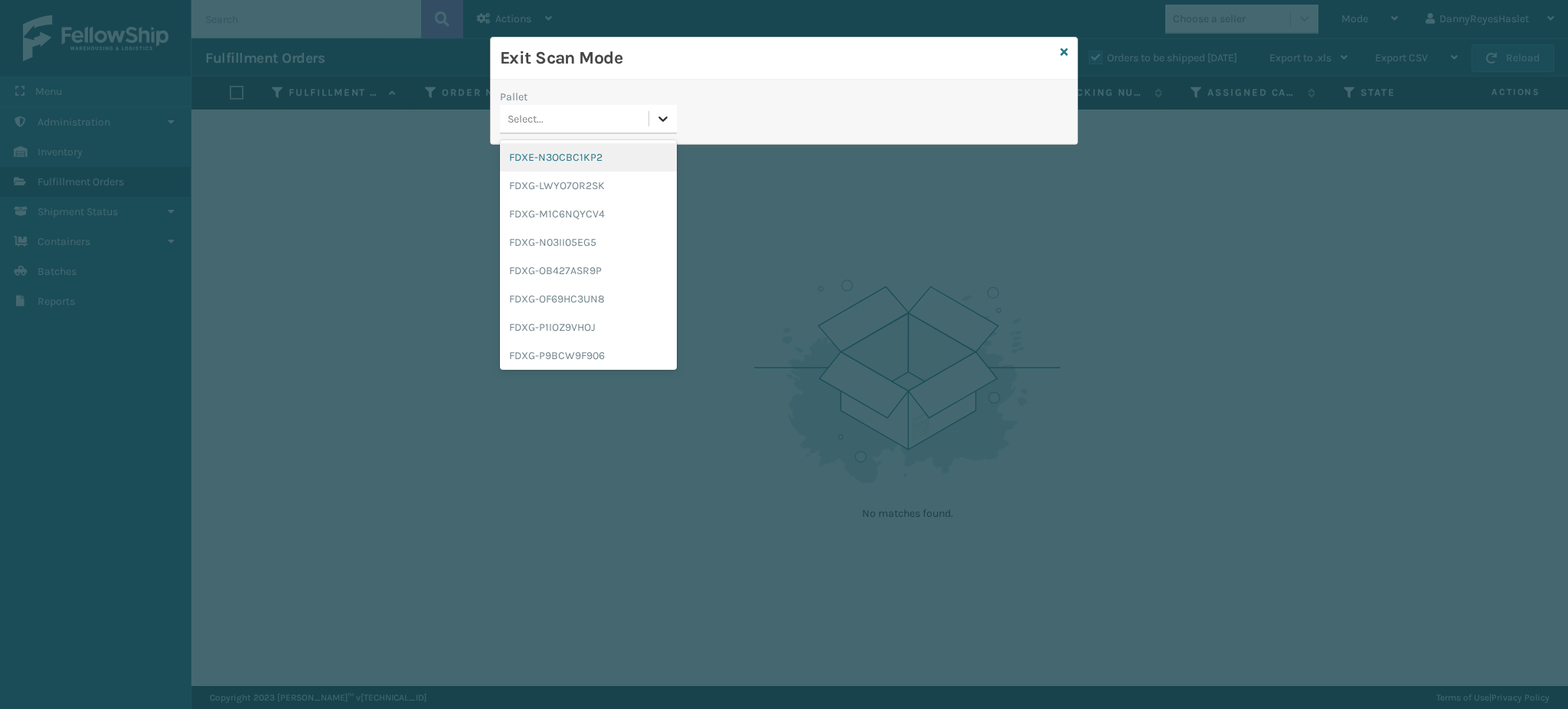
click at [662, 119] on icon at bounding box center [663, 119] width 16 height 16
type input "FDXG-I3BLTPEVTF"
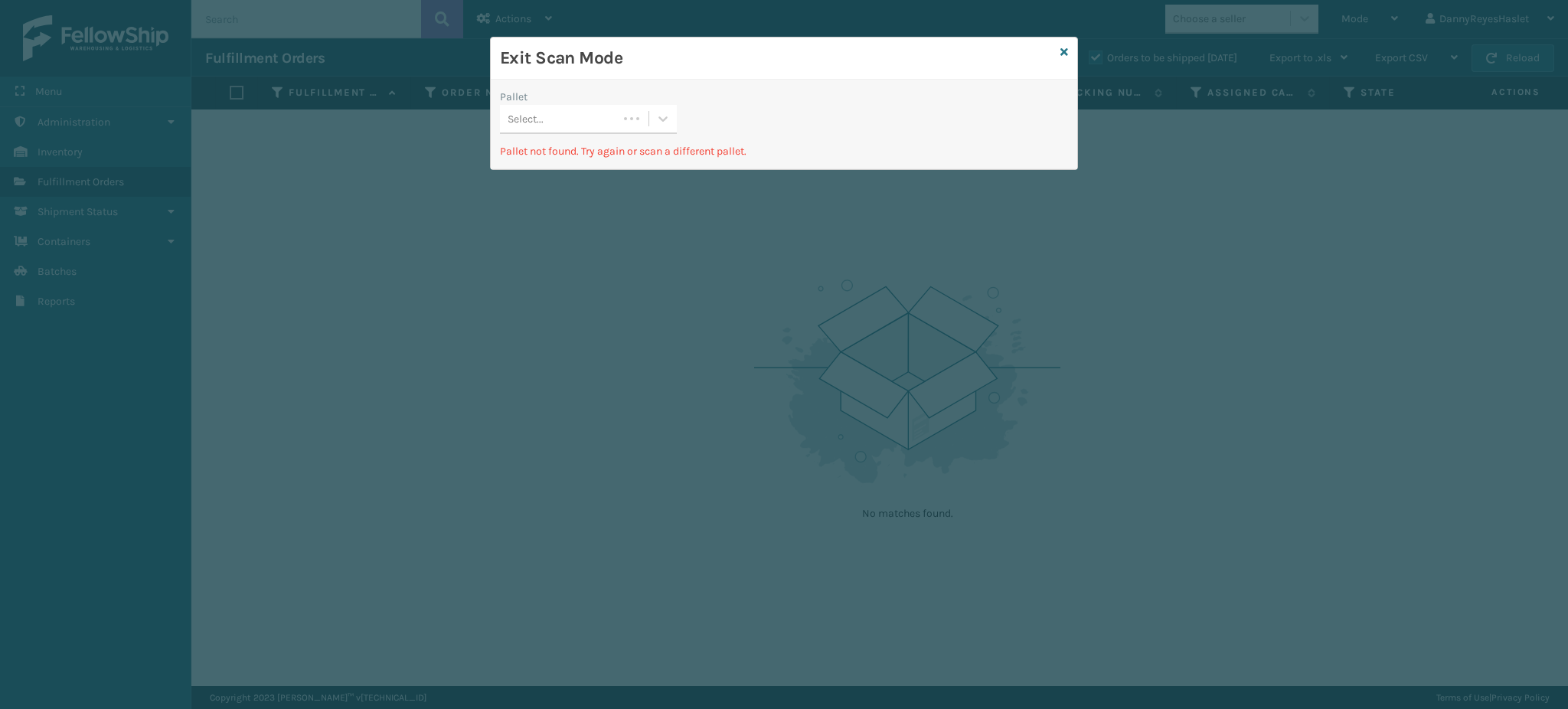
click at [797, 163] on div "Pallet Select... Pallet not found. Try again or scan a different pallet." at bounding box center [784, 125] width 587 height 90
drag, startPoint x: 1064, startPoint y: 49, endPoint x: 1056, endPoint y: 48, distance: 8.1
click at [1056, 48] on div "Exit Scan Mode" at bounding box center [784, 58] width 587 height 42
click at [1063, 50] on icon at bounding box center [1065, 52] width 8 height 11
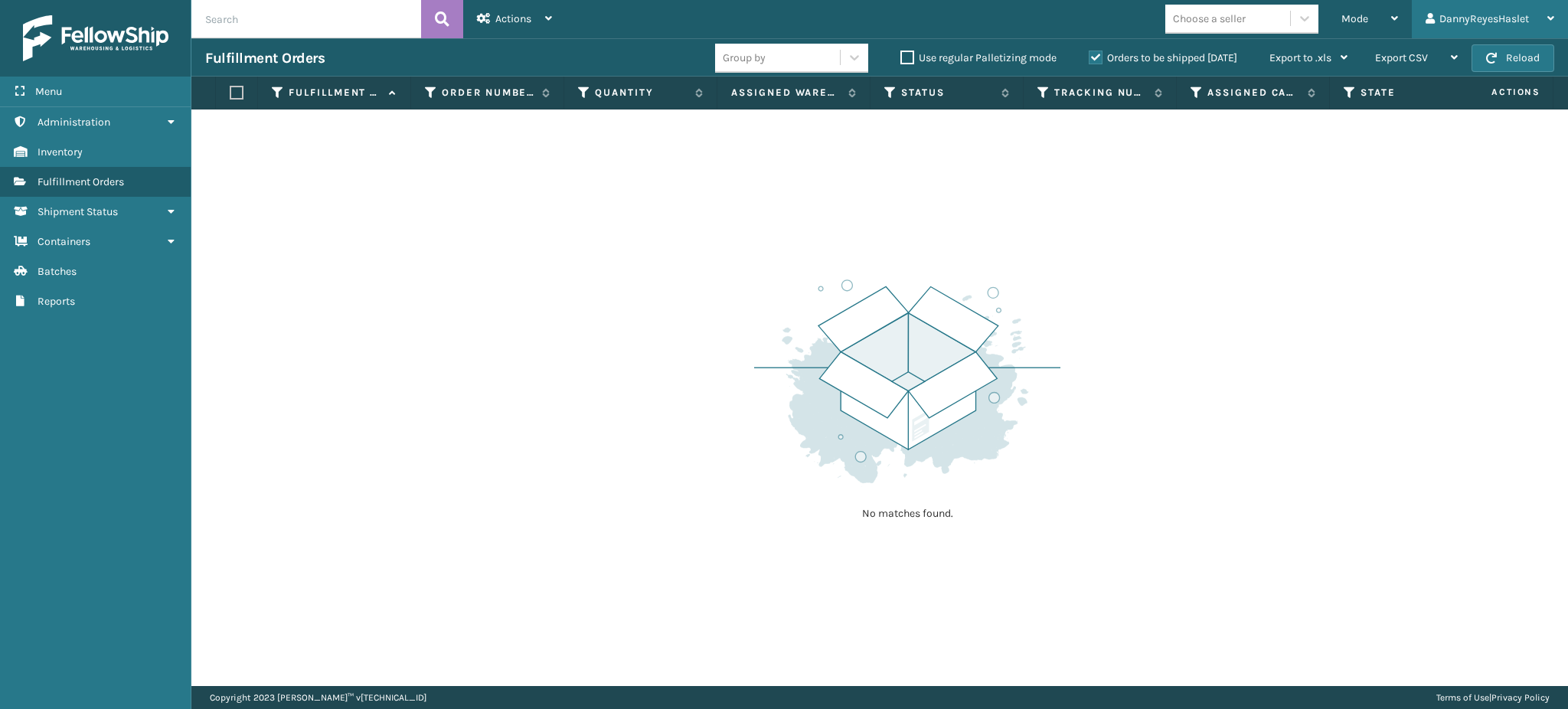
click at [1544, 14] on div "DannyReyesHaslet" at bounding box center [1490, 19] width 129 height 38
click at [1504, 48] on li "Log Out" at bounding box center [1465, 59] width 205 height 41
